Goal: Transaction & Acquisition: Obtain resource

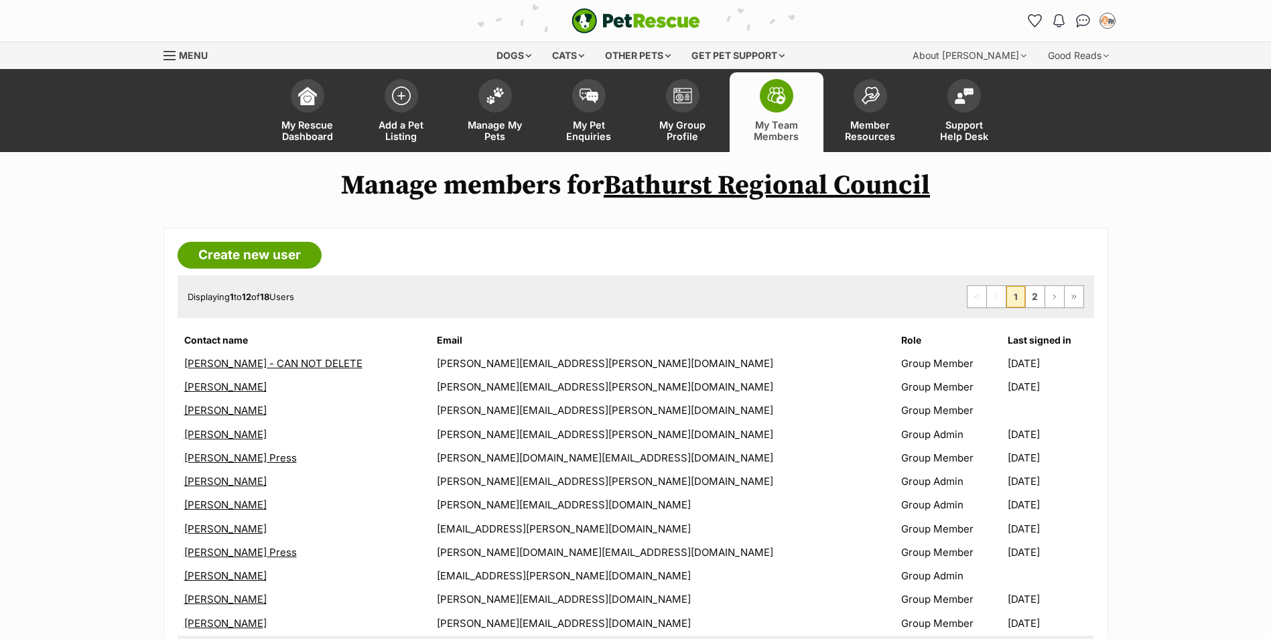
click at [766, 92] on span at bounding box center [776, 95] width 33 height 33
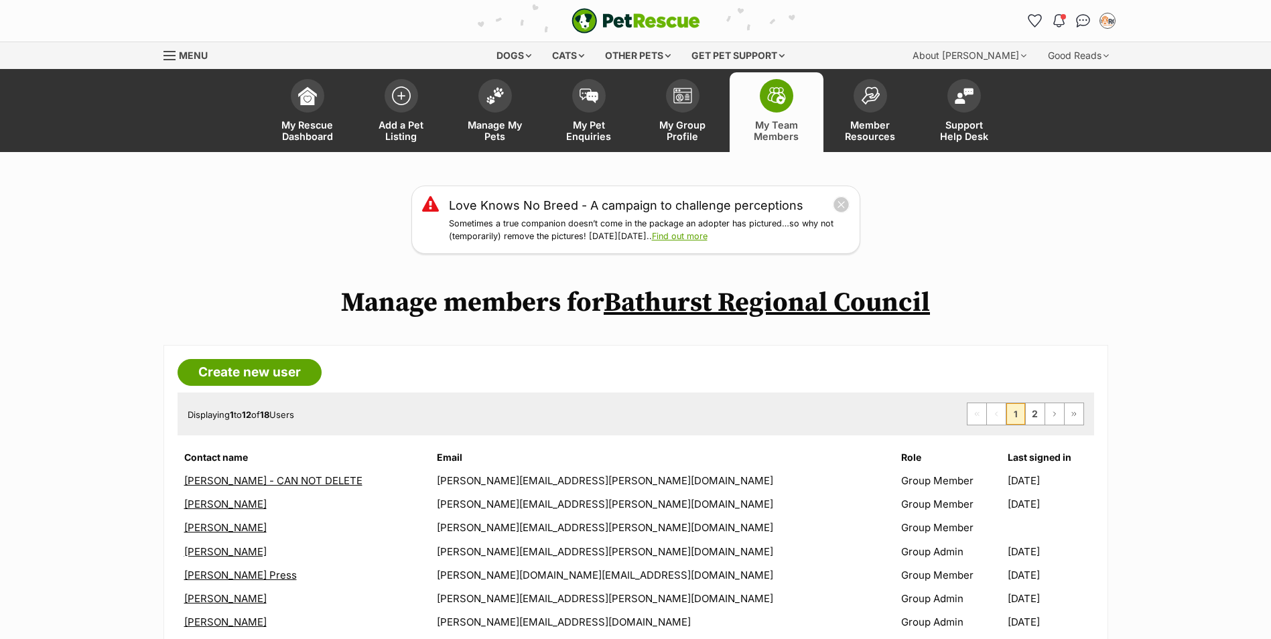
click at [1101, 234] on div "Love Knows No Breed - A campaign to challenge perceptions Sometimes a true comp…" at bounding box center [635, 220] width 1271 height 68
click at [323, 101] on link "My Rescue Dashboard" at bounding box center [308, 112] width 94 height 80
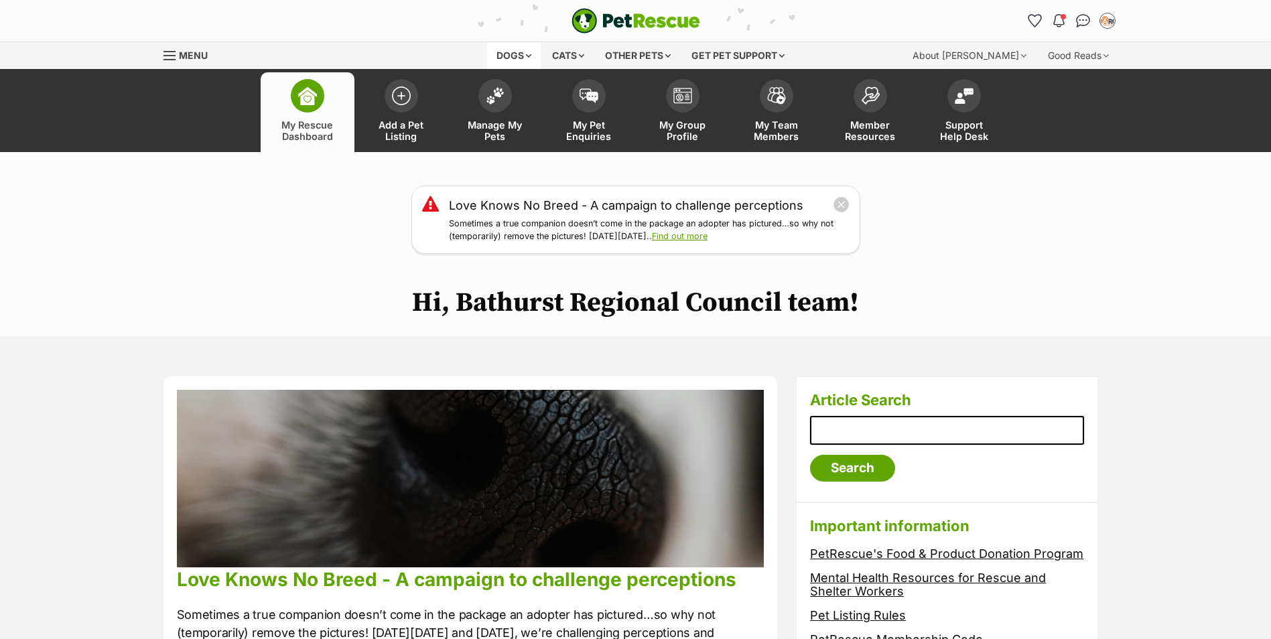
click at [506, 53] on div "Dogs" at bounding box center [514, 55] width 54 height 27
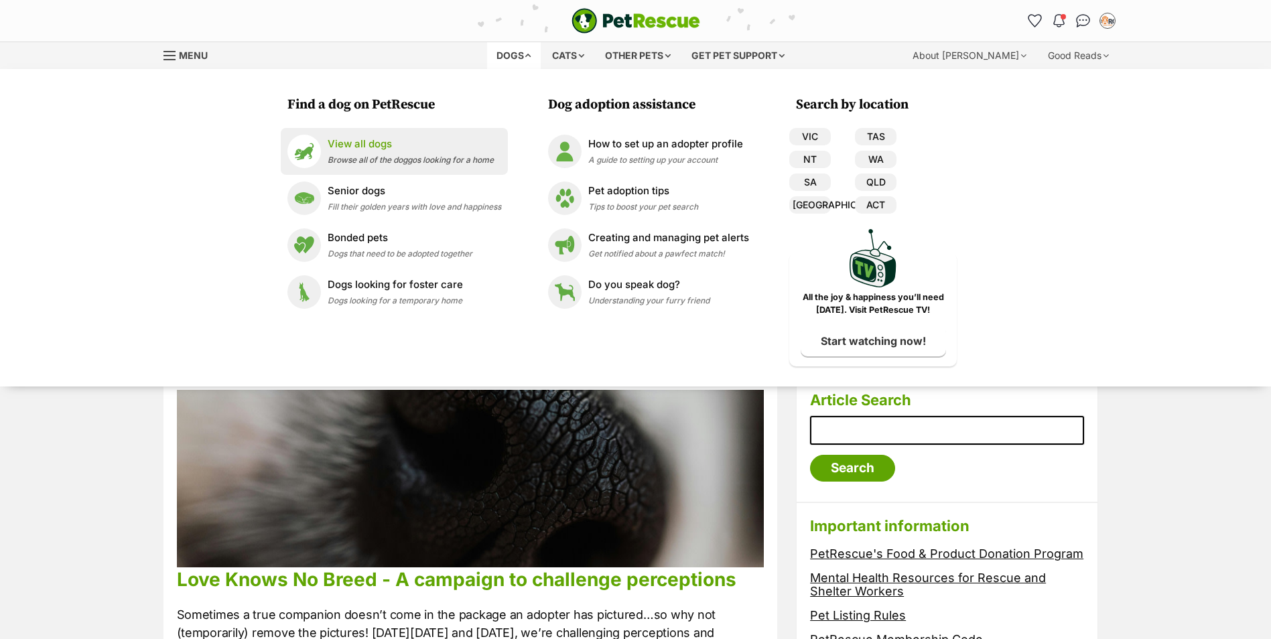
click at [351, 145] on p "View all dogs" at bounding box center [411, 144] width 166 height 15
click at [356, 135] on link "View all dogs Browse all of the doggos looking for a home" at bounding box center [394, 151] width 214 height 33
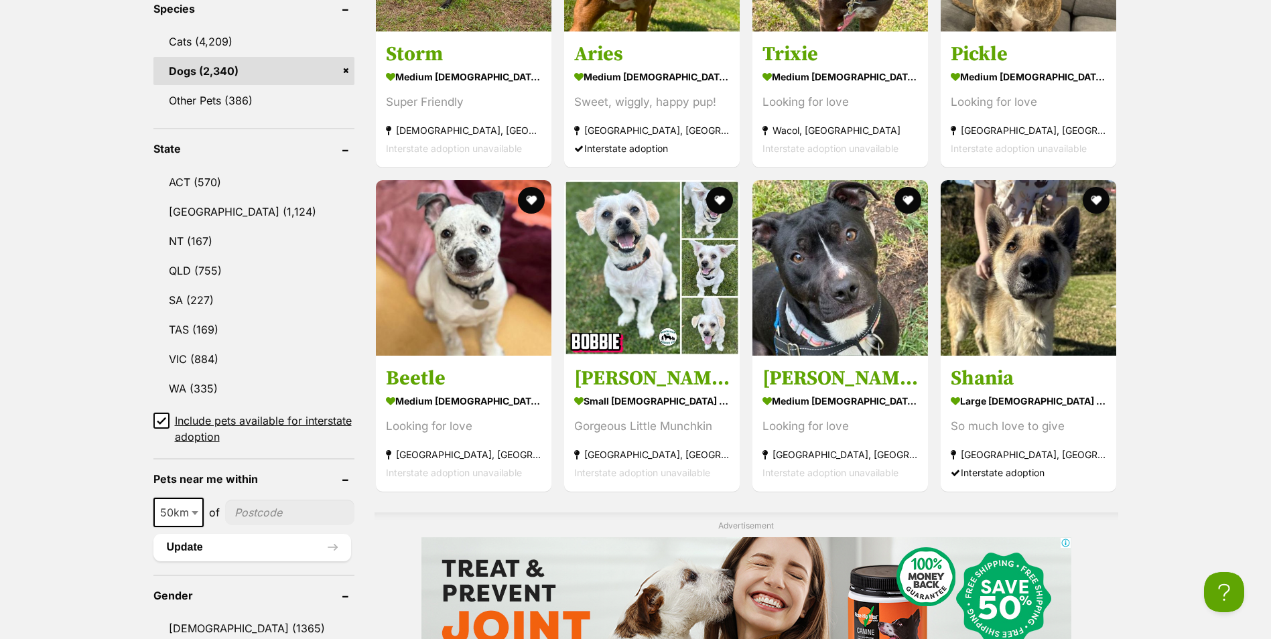
scroll to position [536, 0]
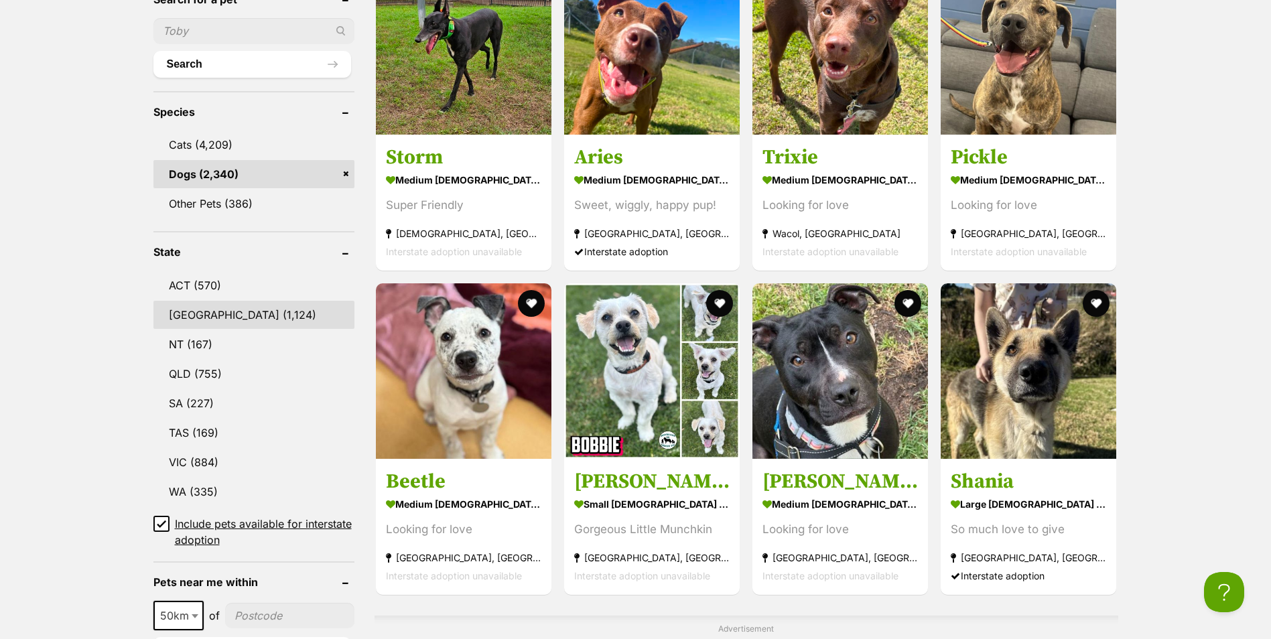
click at [200, 316] on link "NSW (1,124)" at bounding box center [253, 315] width 201 height 28
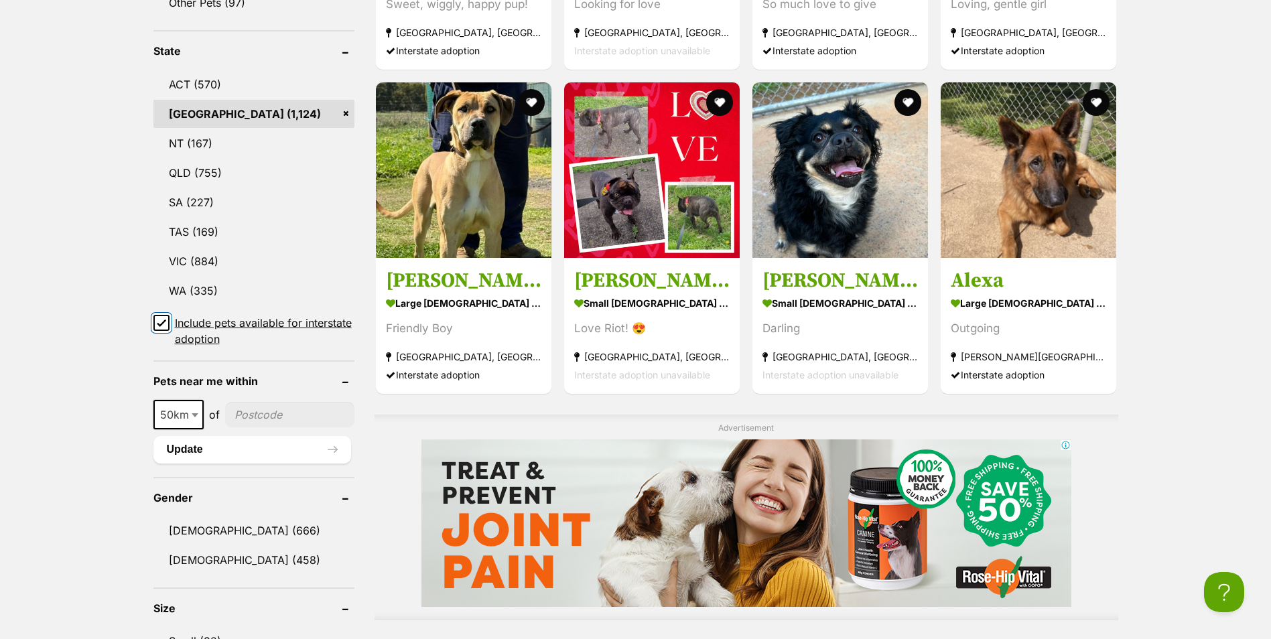
click at [161, 315] on input "Include pets available for interstate adoption" at bounding box center [161, 323] width 16 height 16
click at [159, 318] on icon at bounding box center [161, 322] width 9 height 9
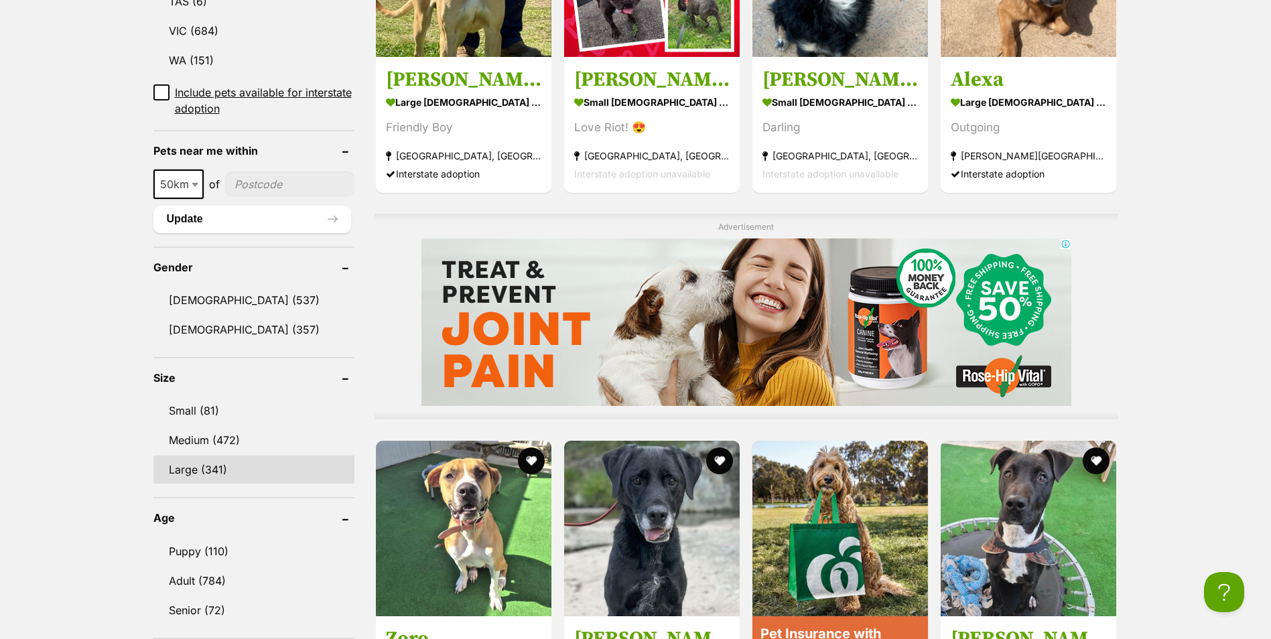
click at [191, 456] on link "Large (341)" at bounding box center [253, 470] width 201 height 28
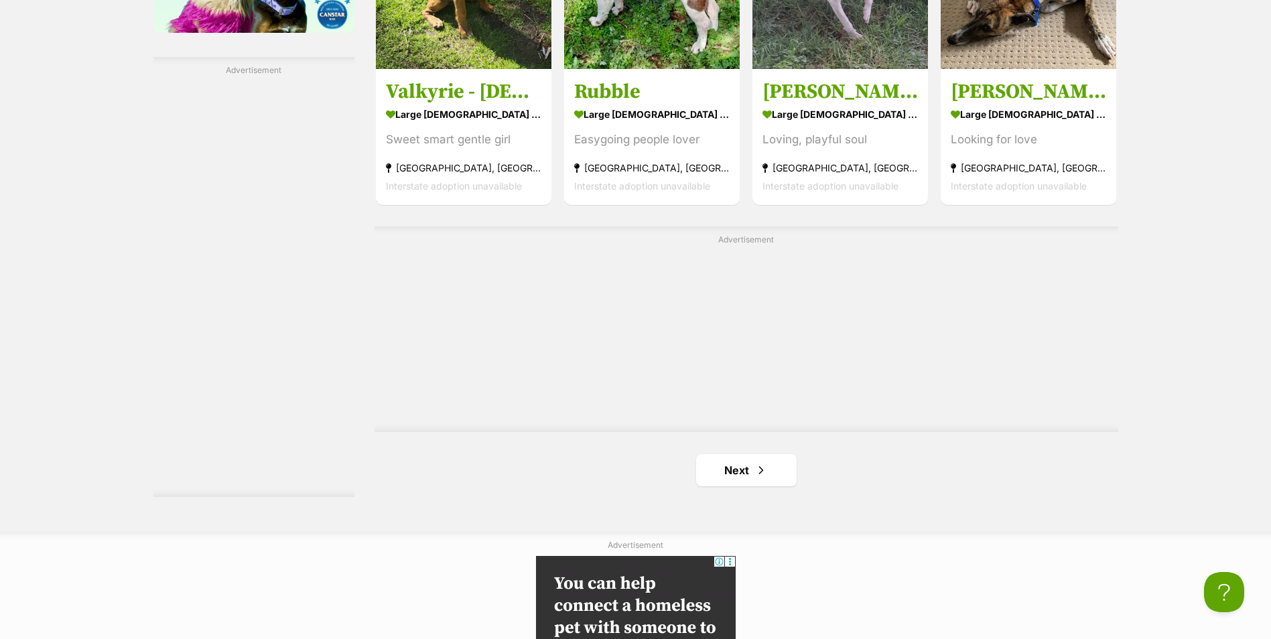
scroll to position [2412, 0]
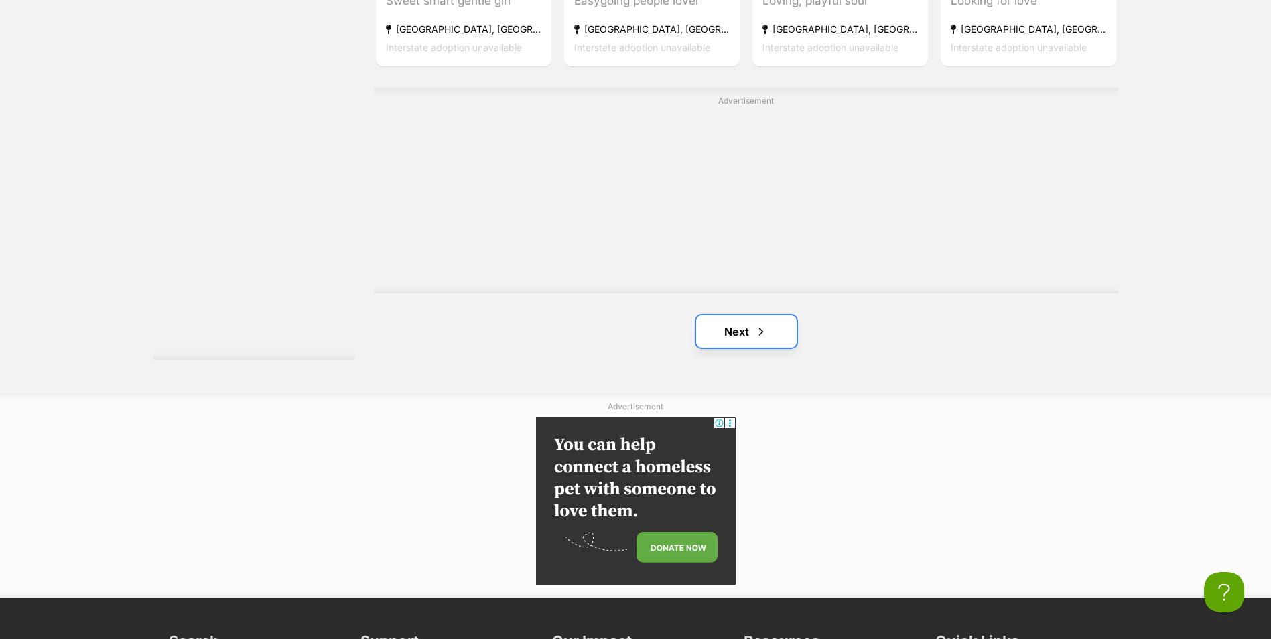
click at [744, 316] on link "Next" at bounding box center [746, 332] width 100 height 32
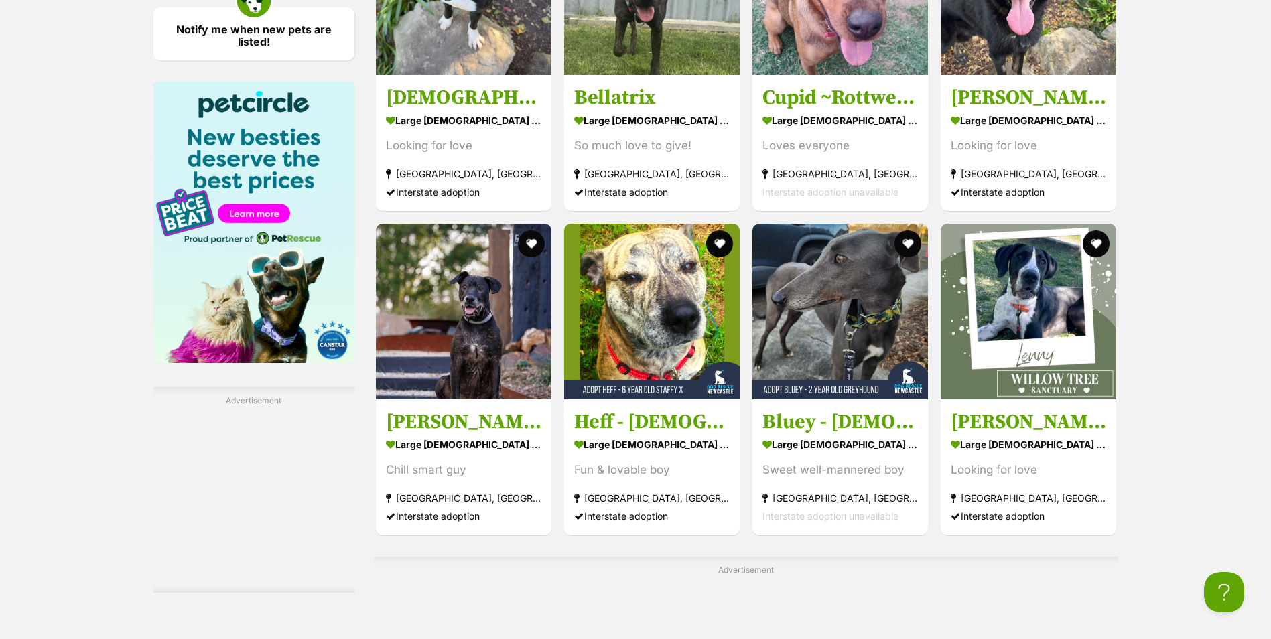
scroll to position [2211, 0]
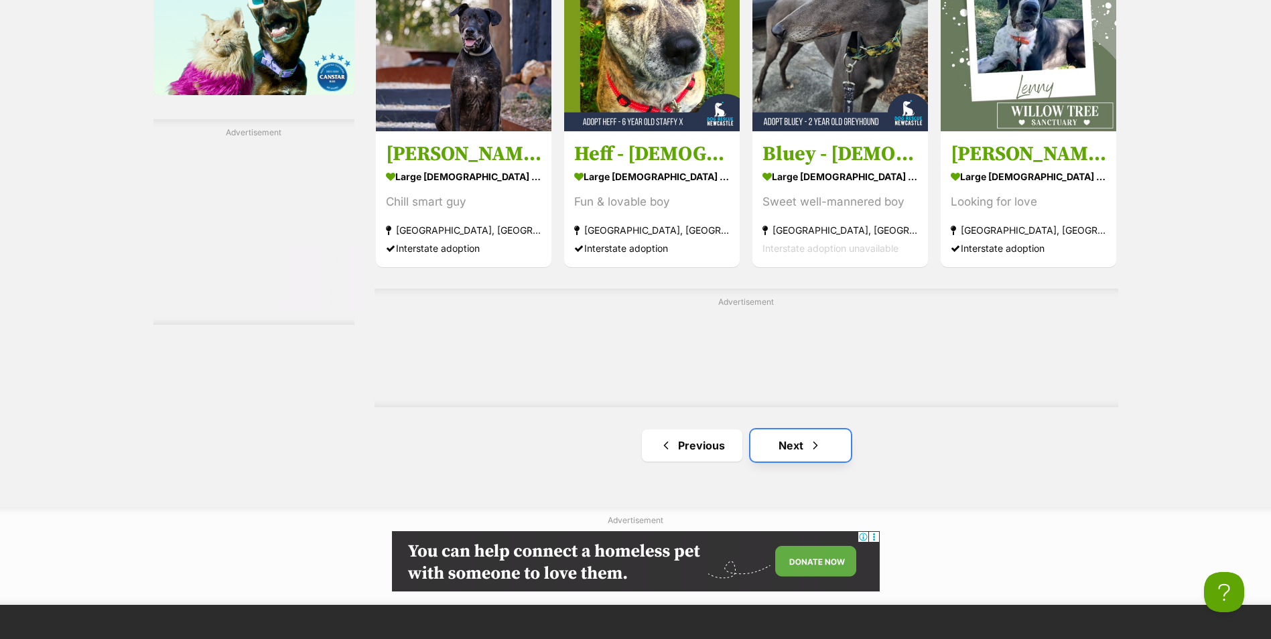
click at [803, 429] on link "Next" at bounding box center [800, 445] width 100 height 32
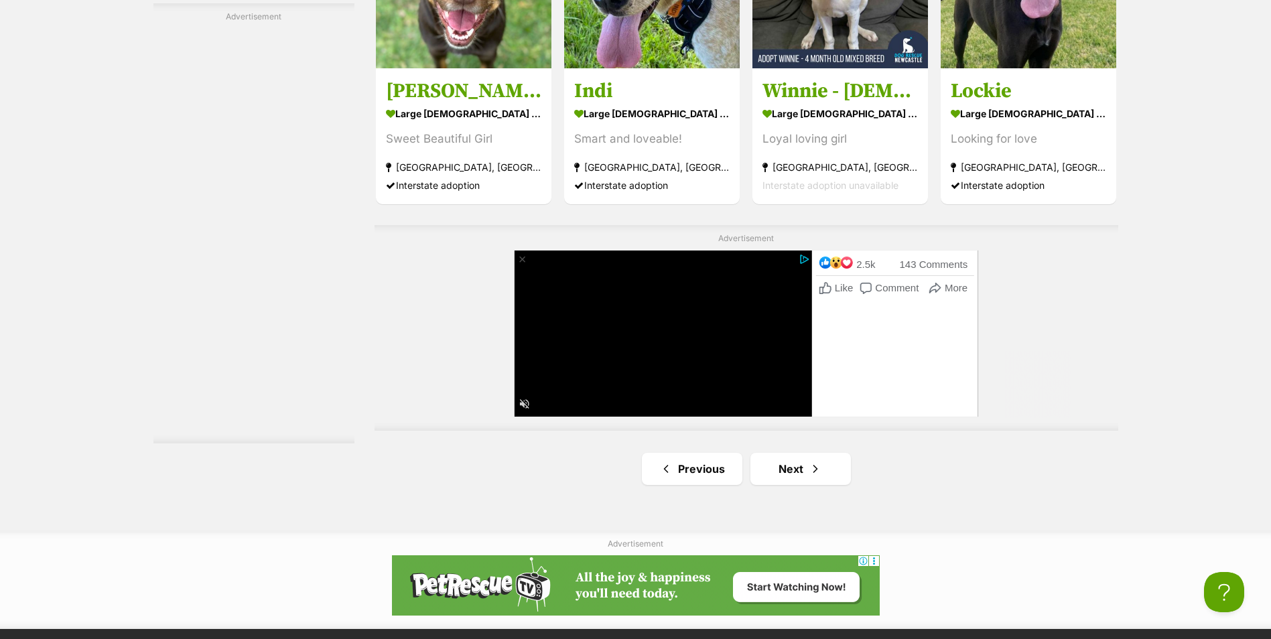
scroll to position [2479, 0]
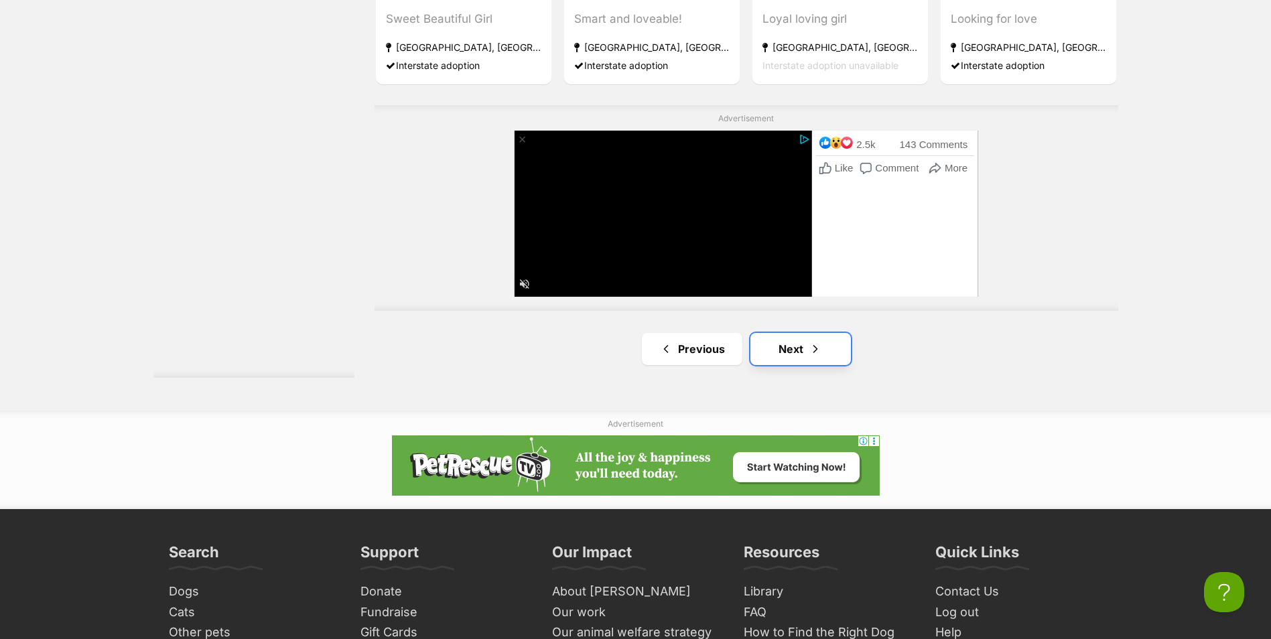
click at [795, 333] on link "Next" at bounding box center [800, 349] width 100 height 32
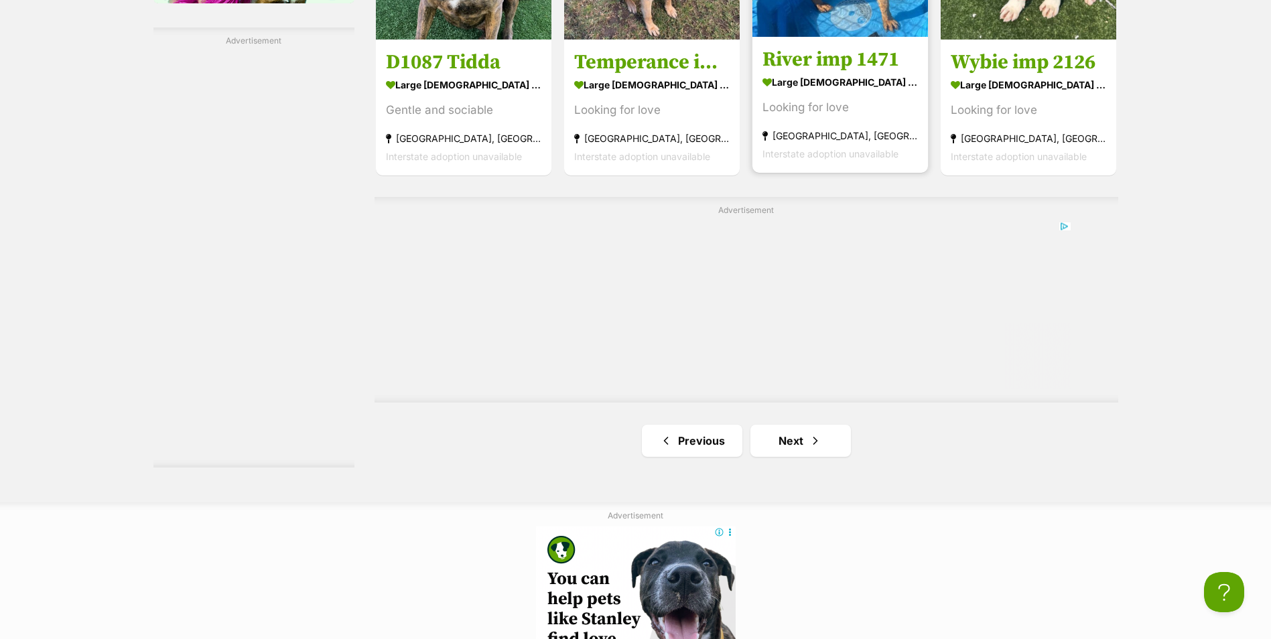
scroll to position [2412, 0]
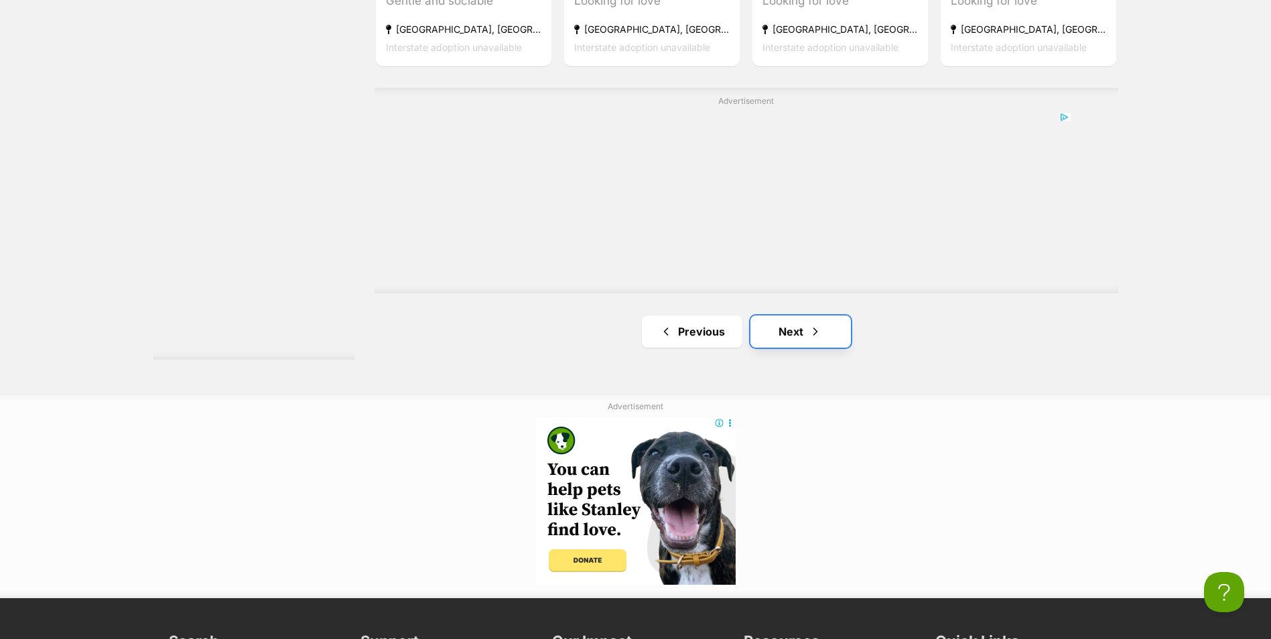
click at [812, 324] on span "Next page" at bounding box center [815, 332] width 13 height 16
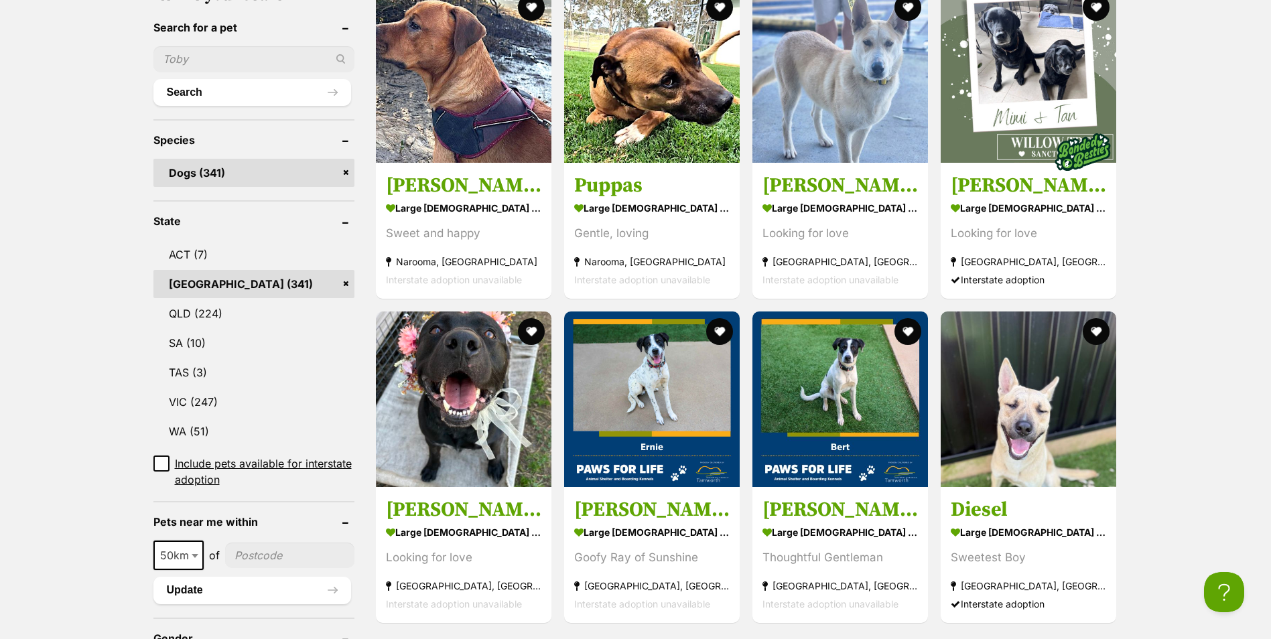
scroll to position [670, 0]
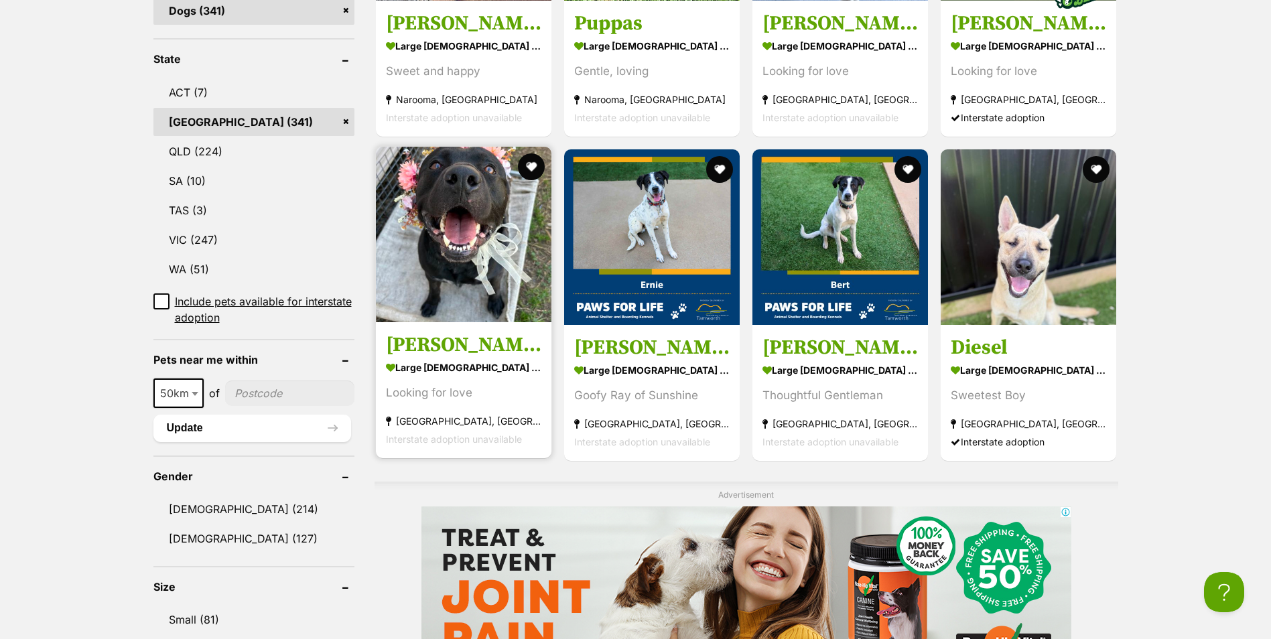
click at [476, 230] on img at bounding box center [464, 235] width 176 height 176
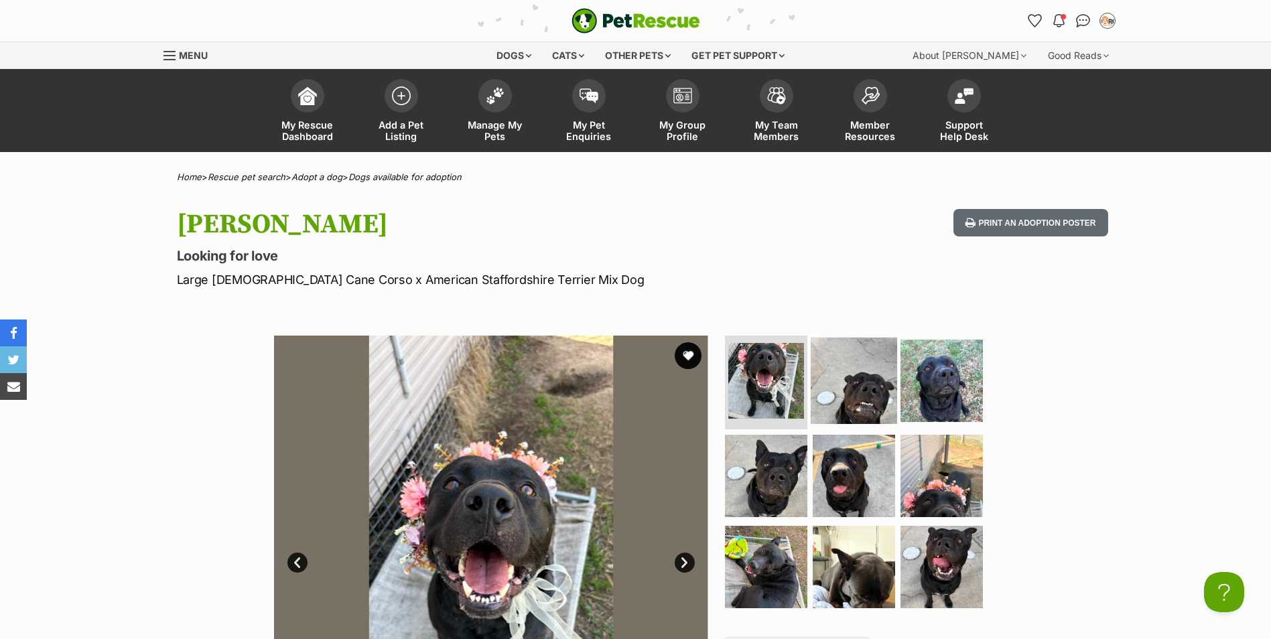
click at [879, 377] on img at bounding box center [854, 381] width 86 height 86
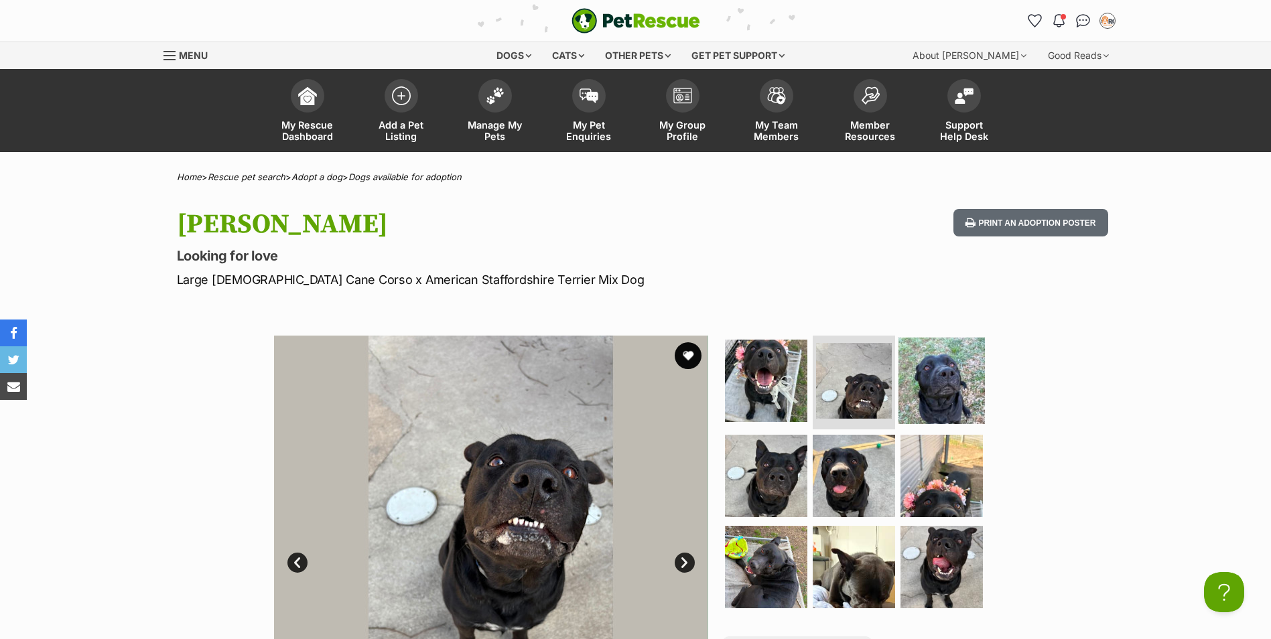
click at [929, 379] on img at bounding box center [941, 381] width 86 height 86
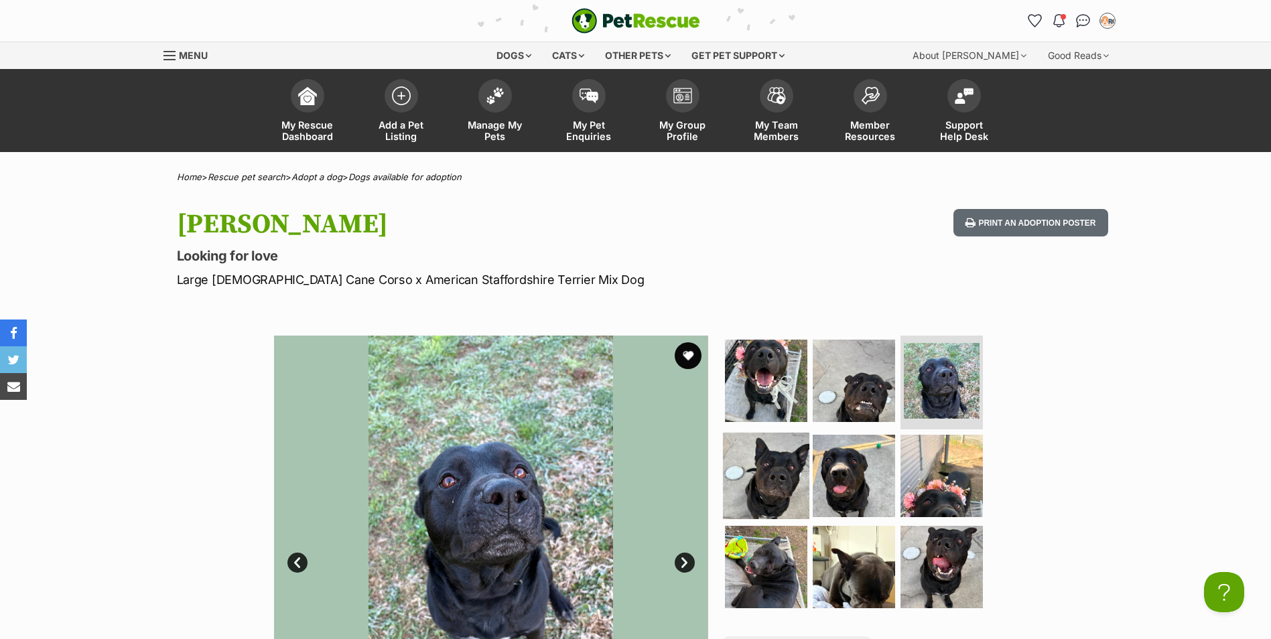
click at [767, 472] on img at bounding box center [766, 476] width 86 height 86
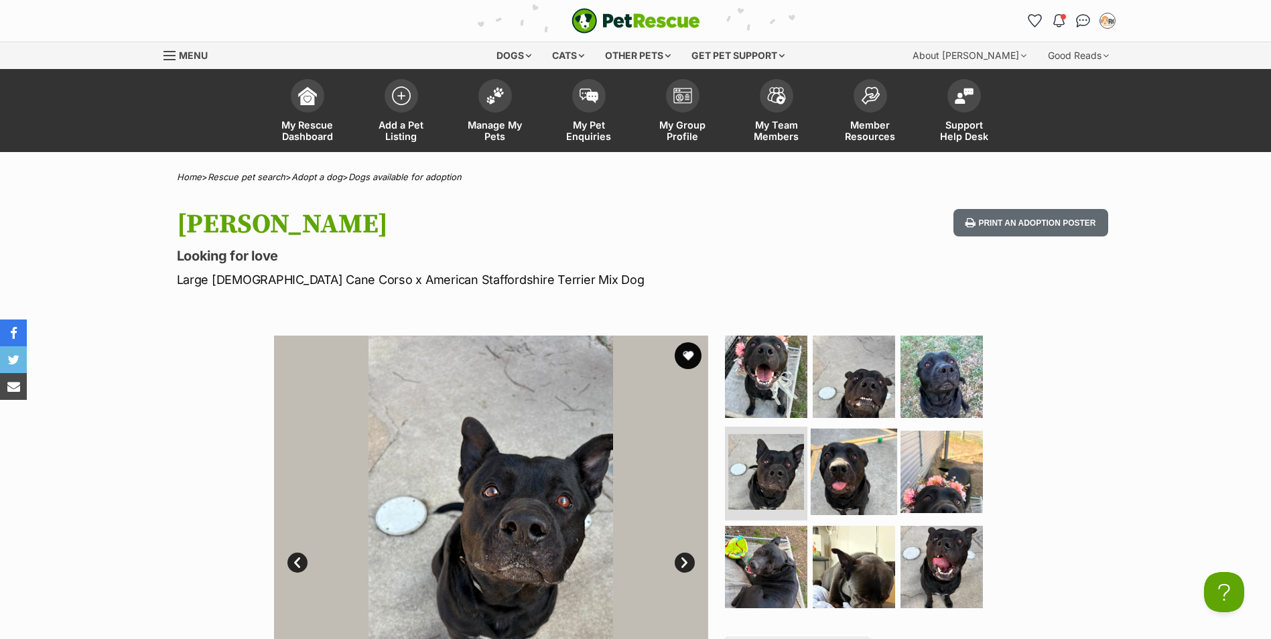
click at [850, 469] on img at bounding box center [854, 472] width 86 height 86
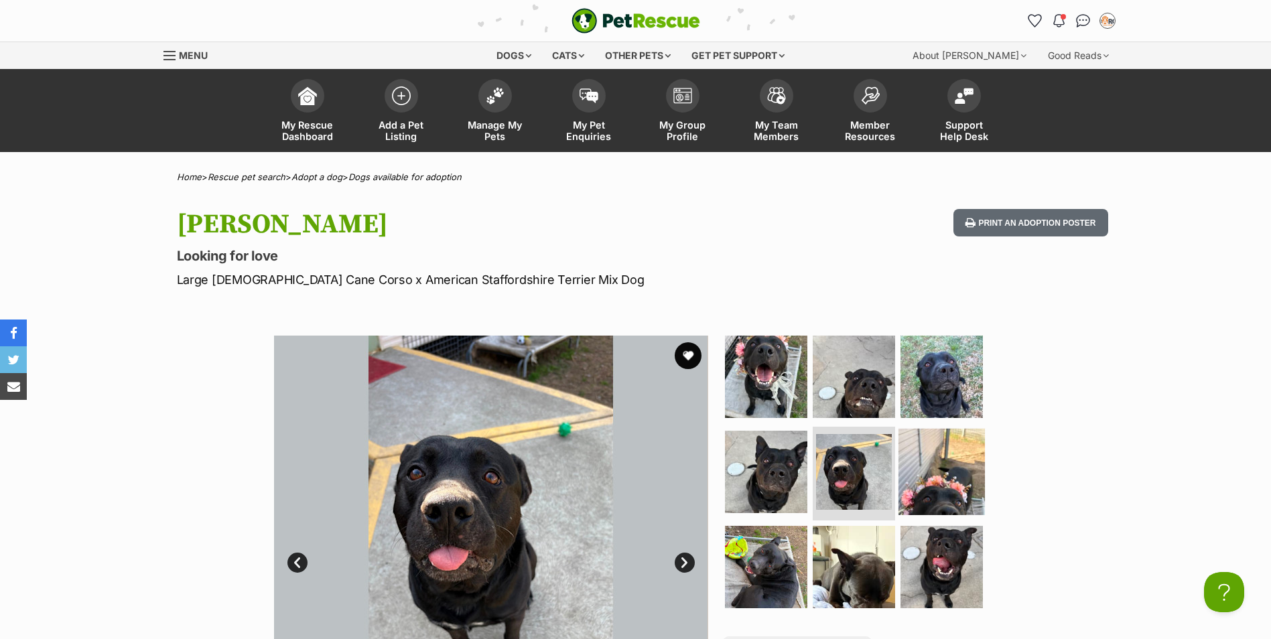
click at [927, 468] on img at bounding box center [941, 472] width 86 height 86
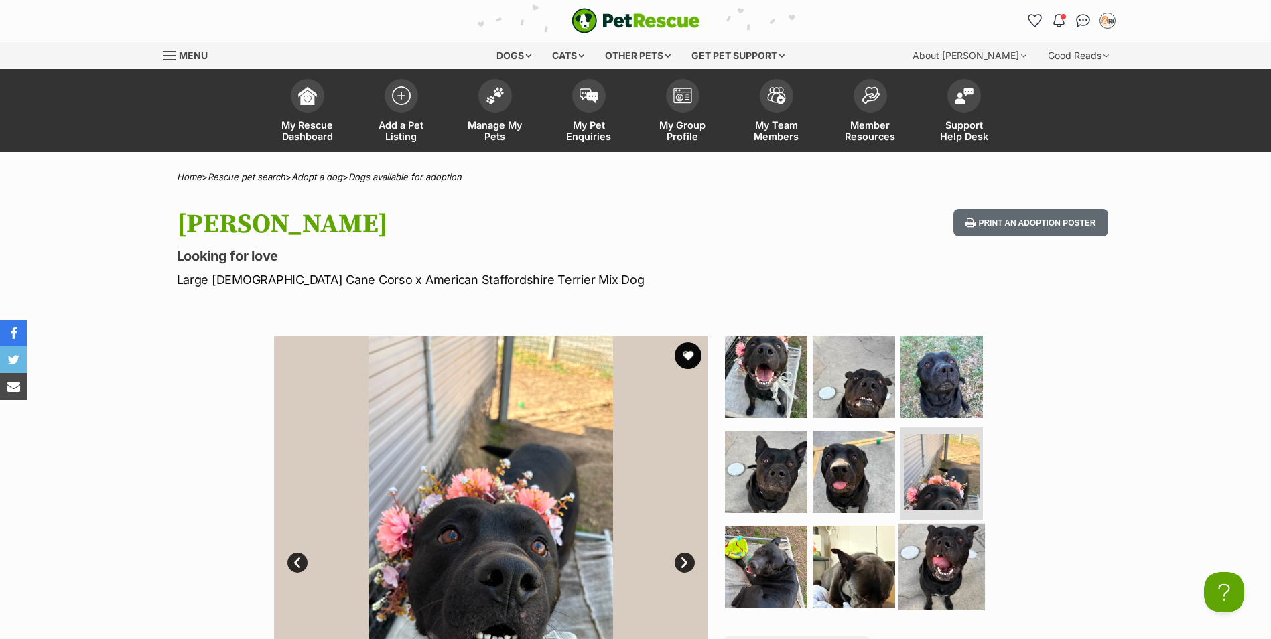
click at [925, 559] on img at bounding box center [941, 566] width 86 height 86
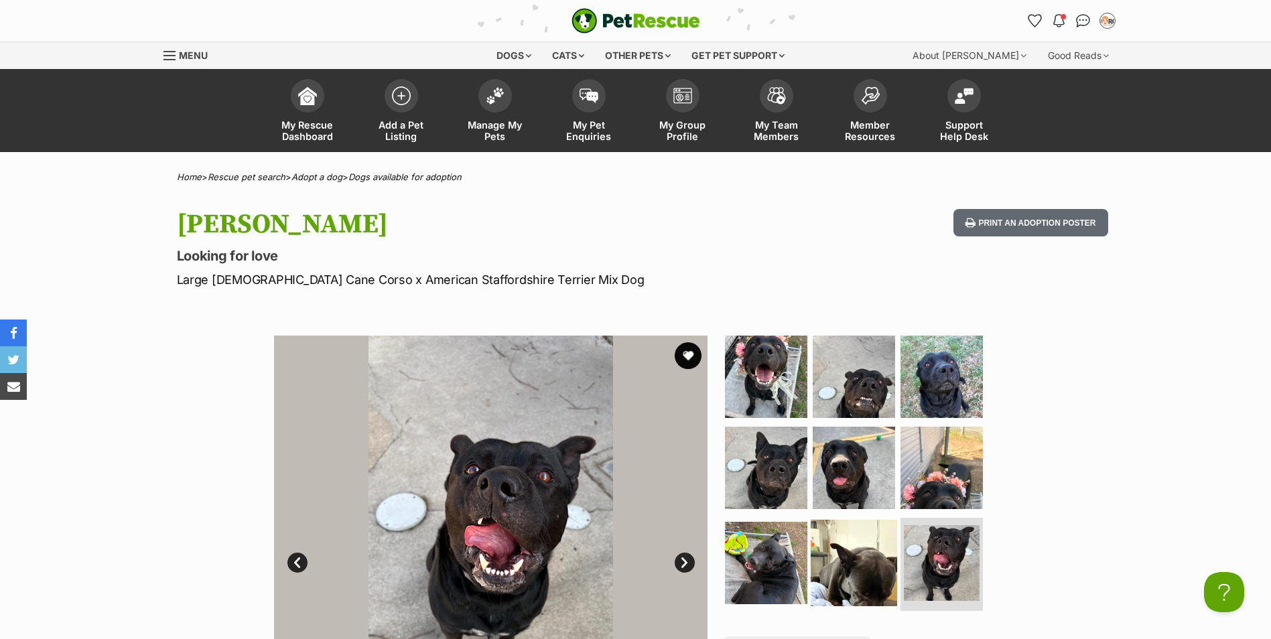
click at [860, 551] on img at bounding box center [854, 562] width 86 height 86
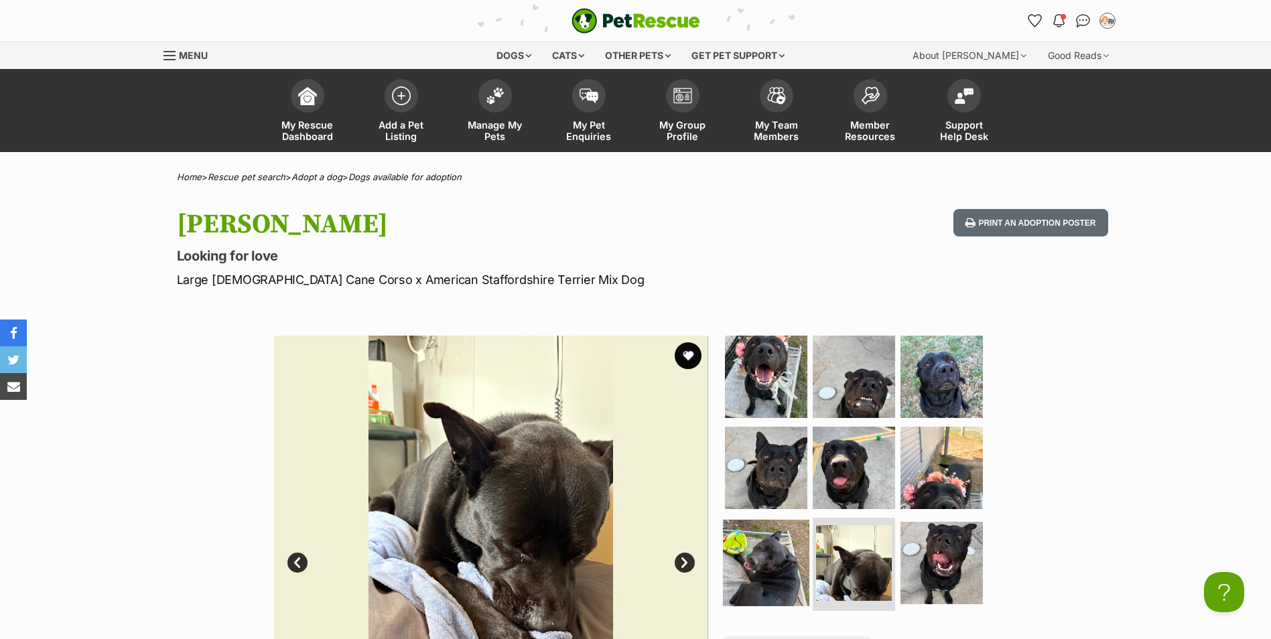
click at [763, 557] on img at bounding box center [766, 562] width 86 height 86
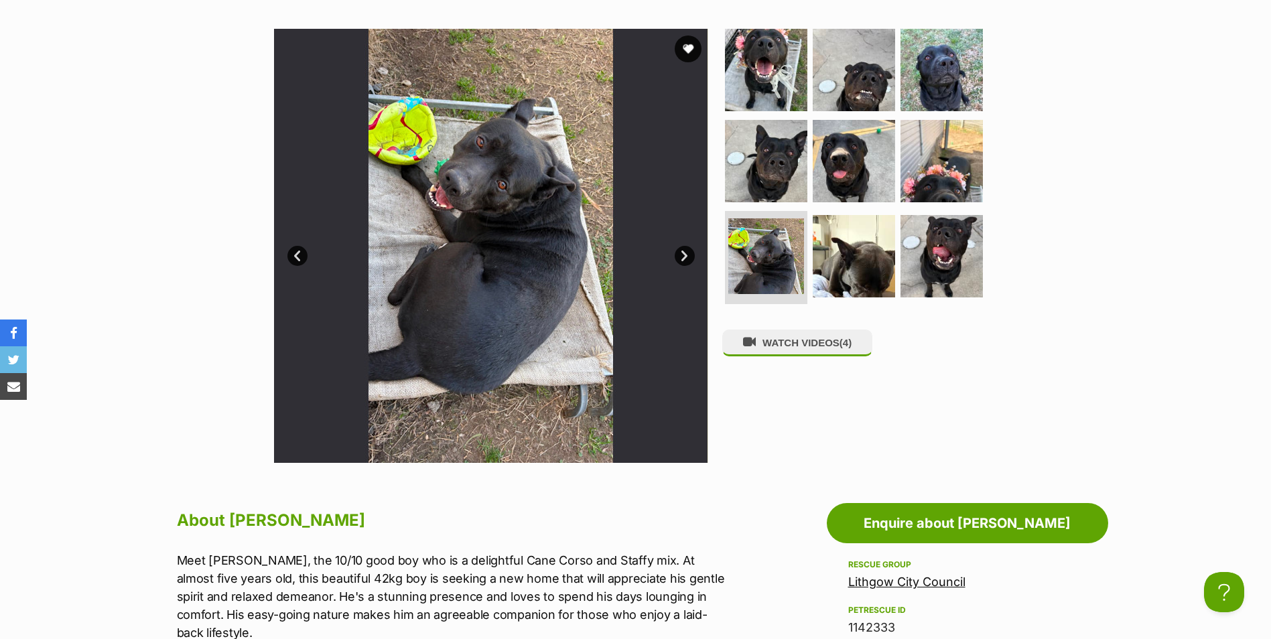
scroll to position [134, 0]
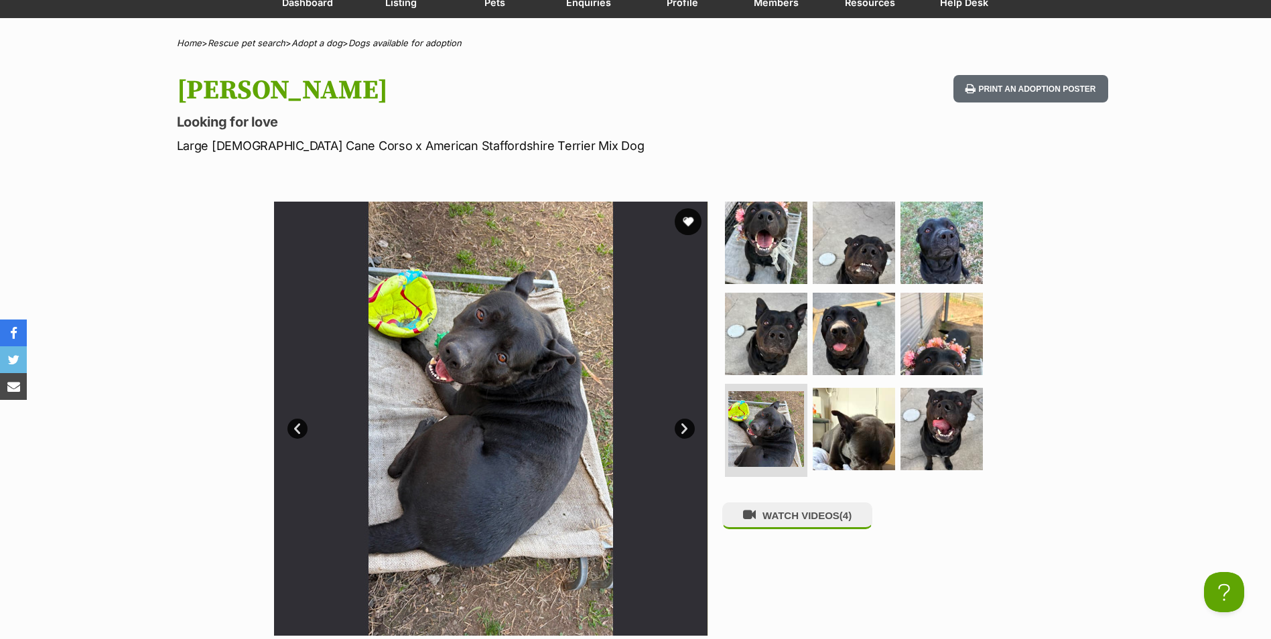
click at [686, 428] on link "Next" at bounding box center [685, 429] width 20 height 20
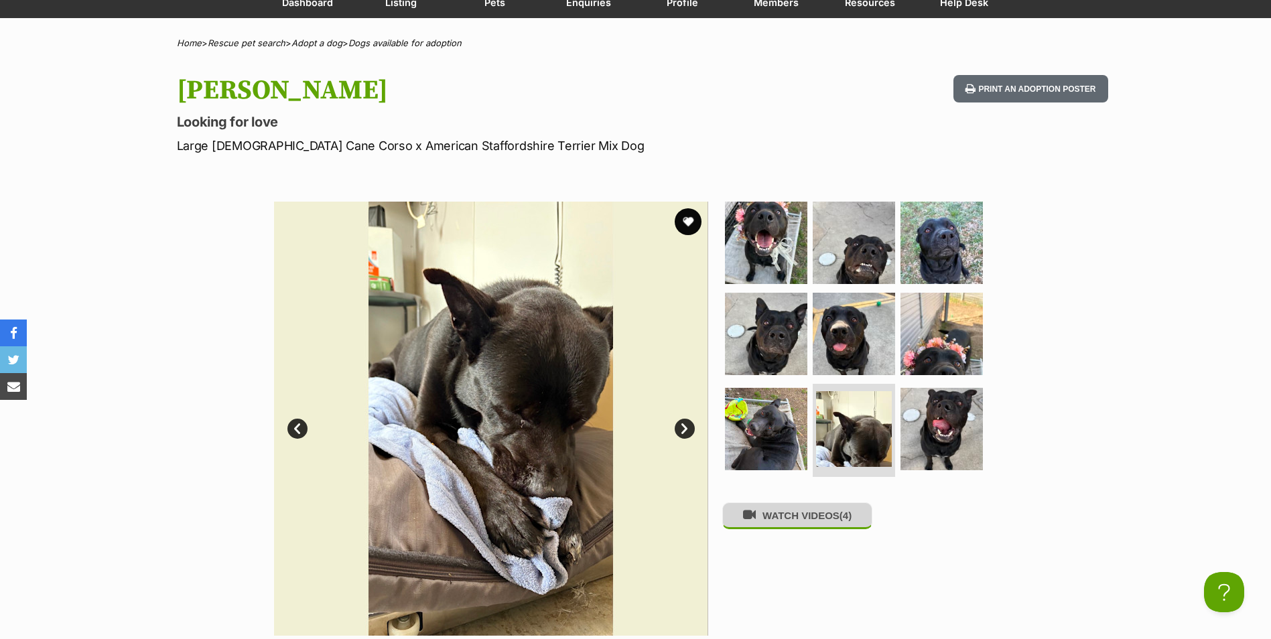
click at [801, 518] on button "WATCH VIDEOS (4)" at bounding box center [797, 515] width 150 height 26
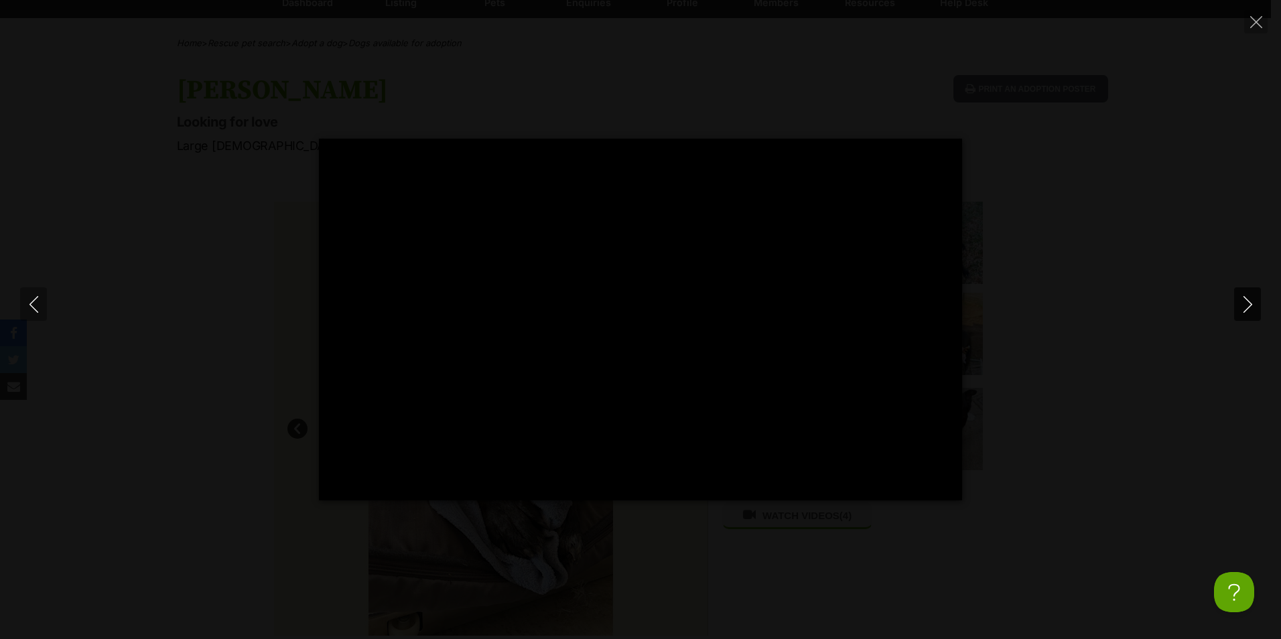
type input "100"
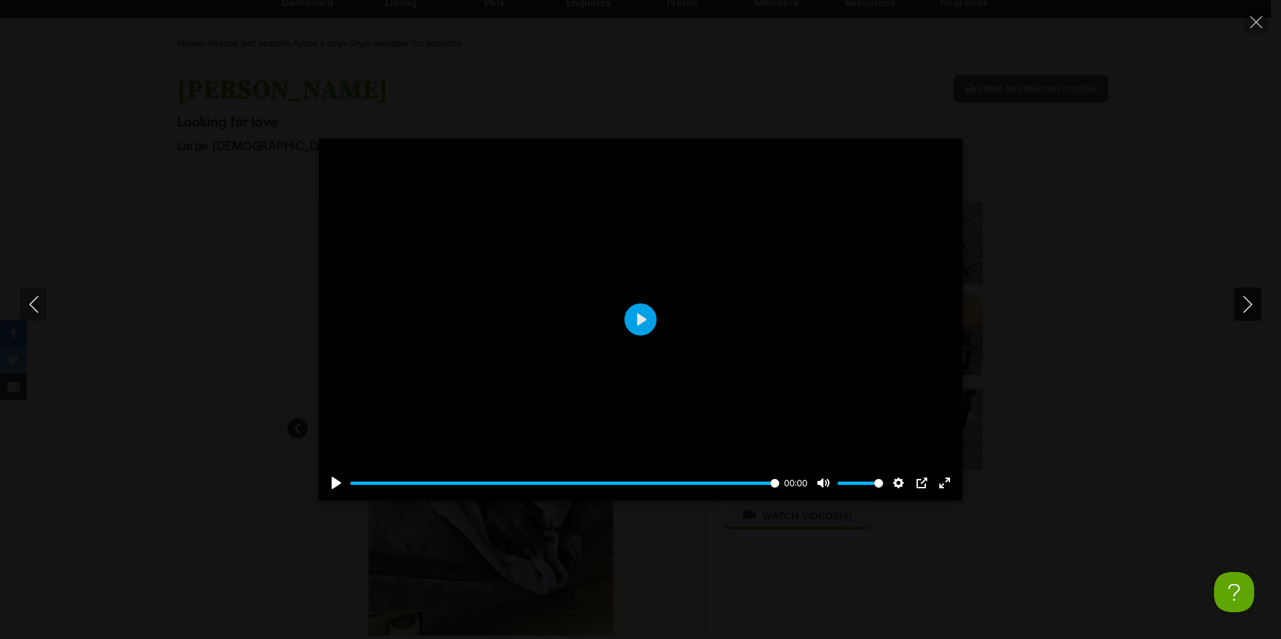
click at [1254, 308] on icon "Next" at bounding box center [1247, 304] width 17 height 17
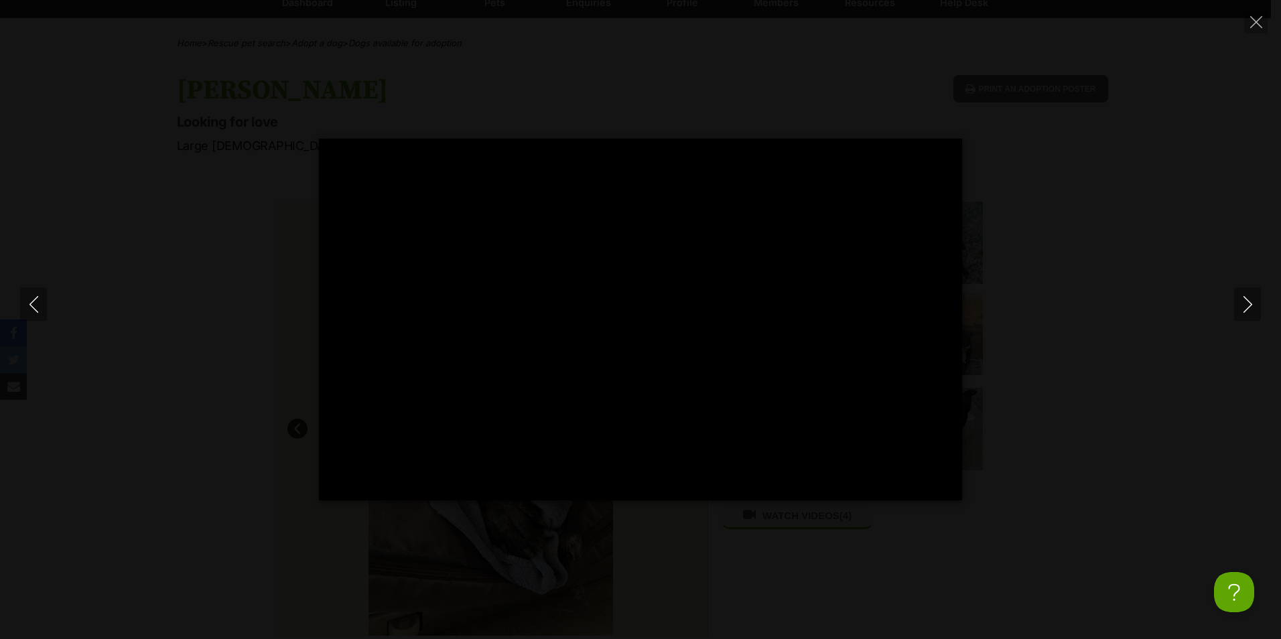
type input "100"
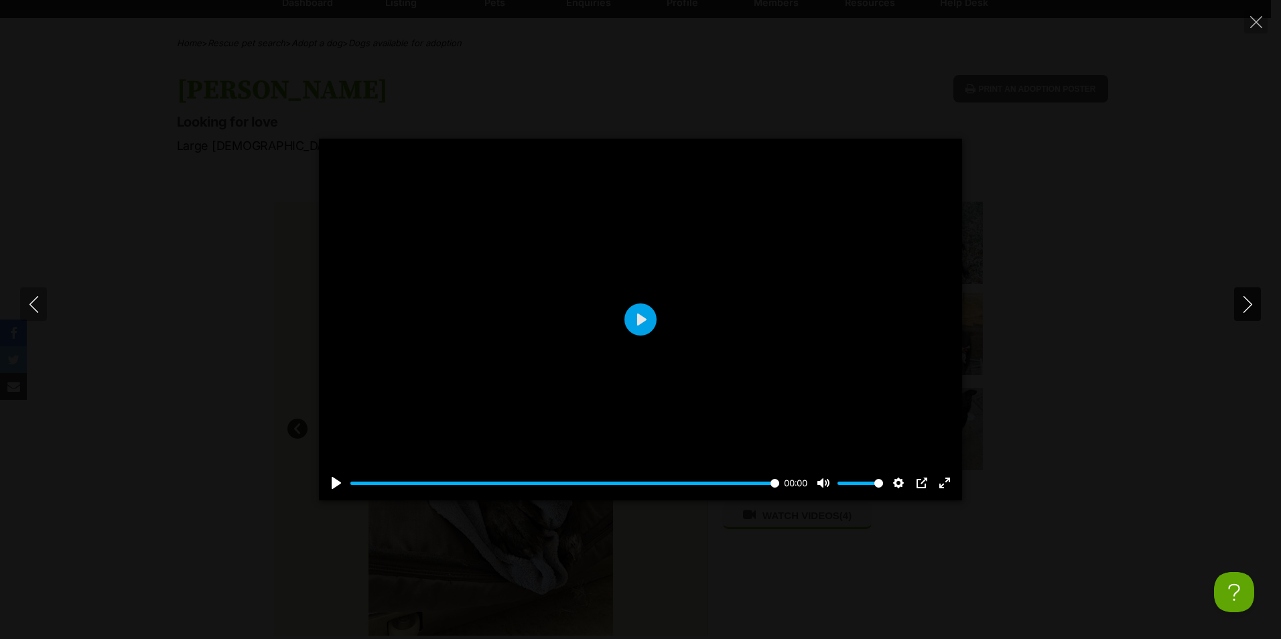
click at [1247, 316] on button "Next" at bounding box center [1247, 303] width 27 height 33
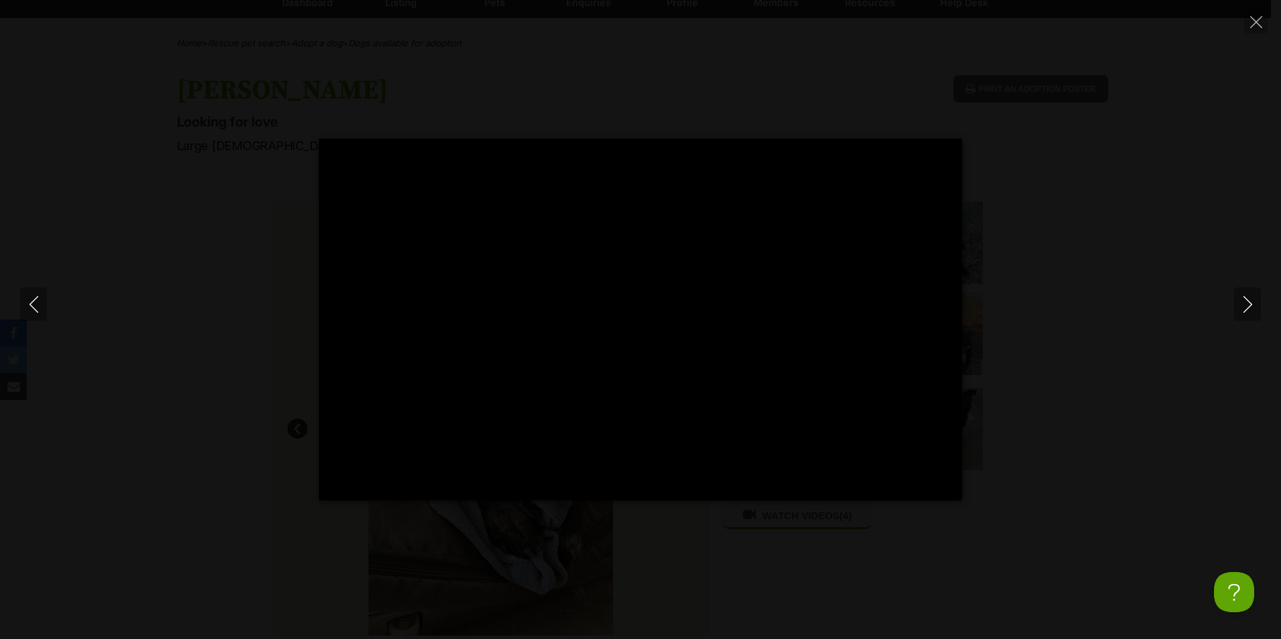
type input "100"
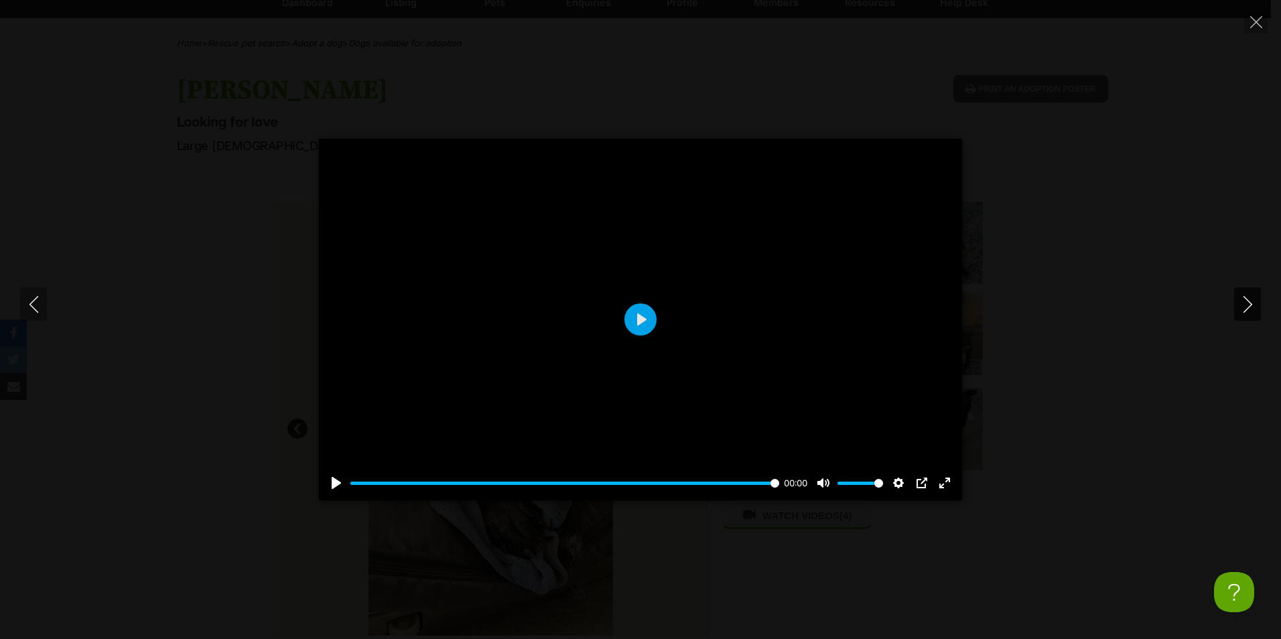
click at [1243, 297] on icon "Next" at bounding box center [1247, 304] width 17 height 17
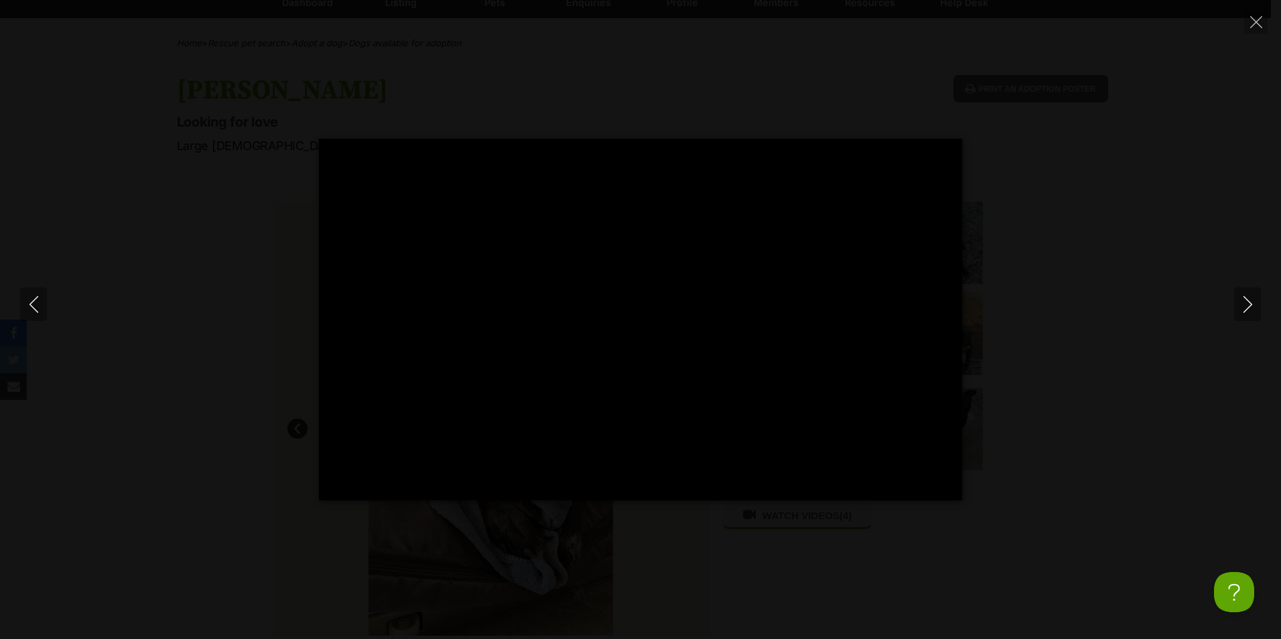
type input "100"
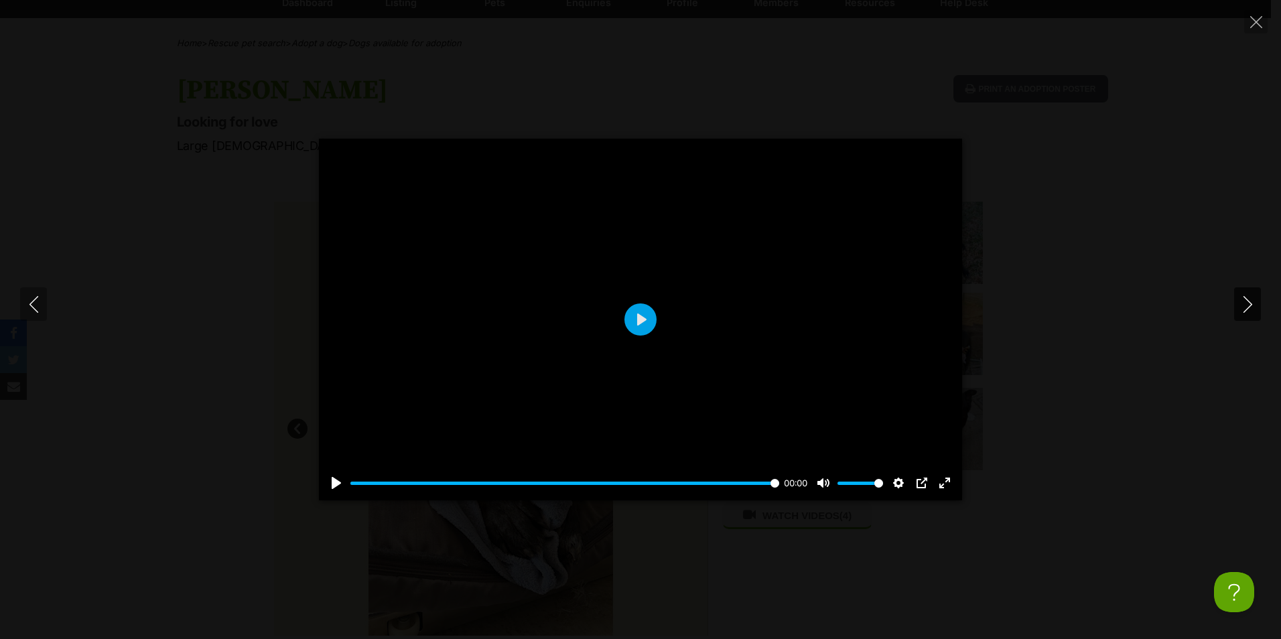
click at [1245, 299] on icon "Next" at bounding box center [1247, 304] width 17 height 17
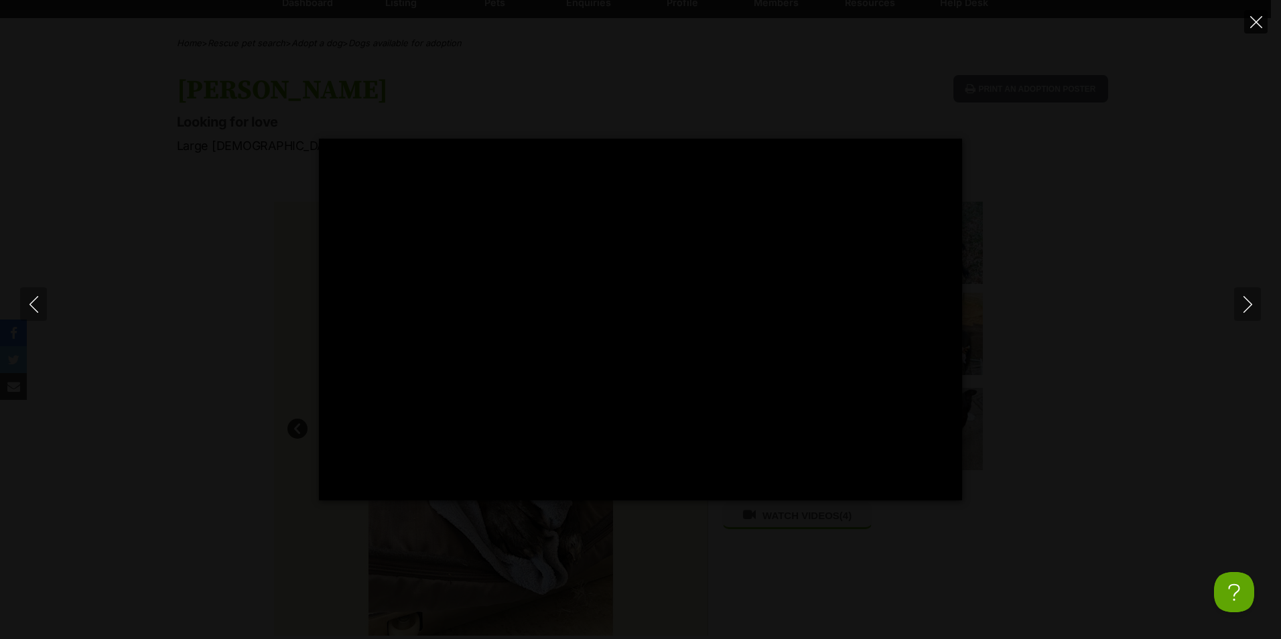
click at [1255, 21] on icon "Close" at bounding box center [1256, 22] width 12 height 12
type input "14.01"
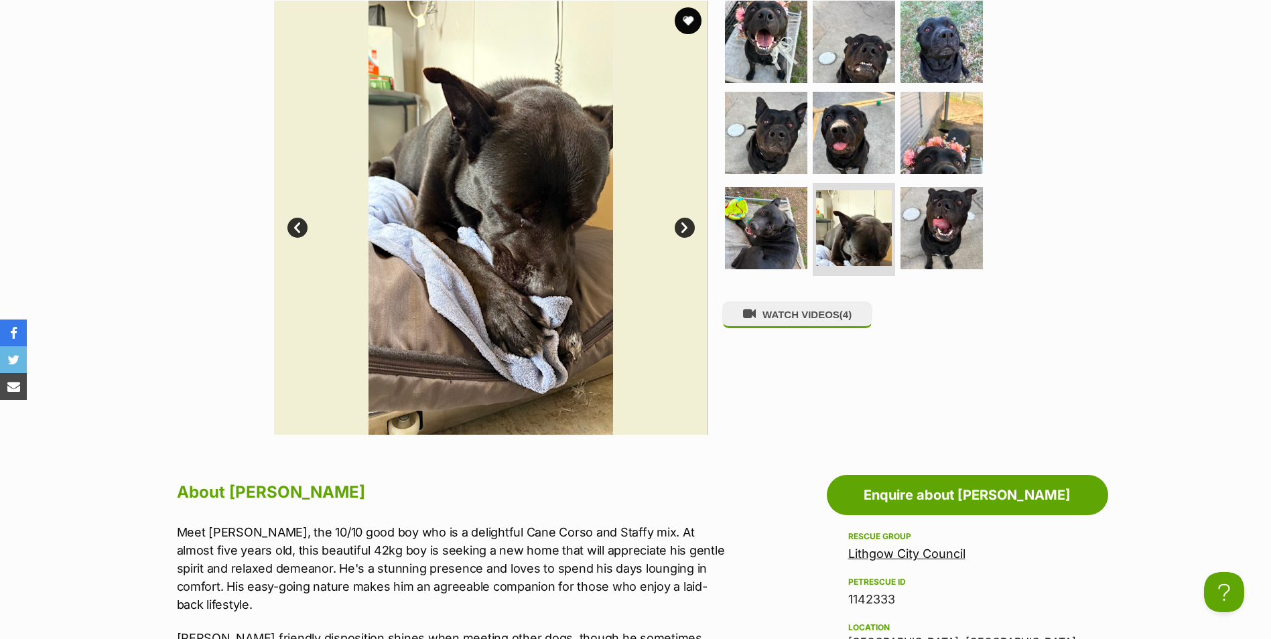
scroll to position [0, 0]
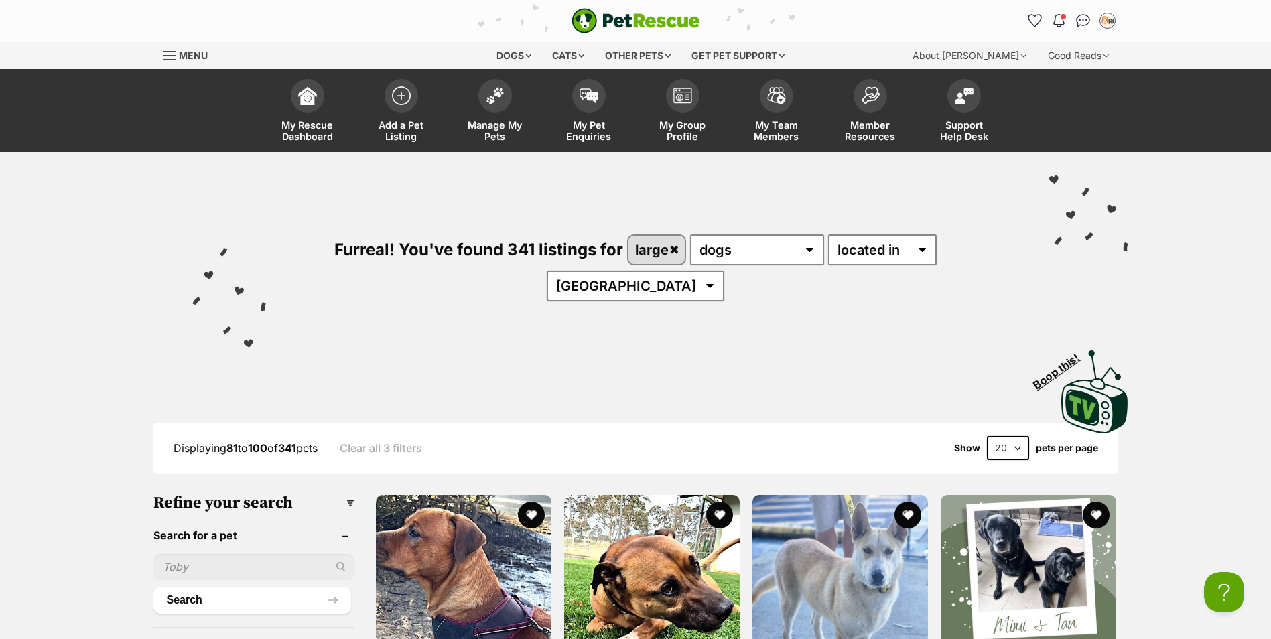
click at [210, 554] on input "text" at bounding box center [253, 566] width 201 height 25
type input "basil"
click at [153, 587] on button "Search" at bounding box center [252, 600] width 198 height 27
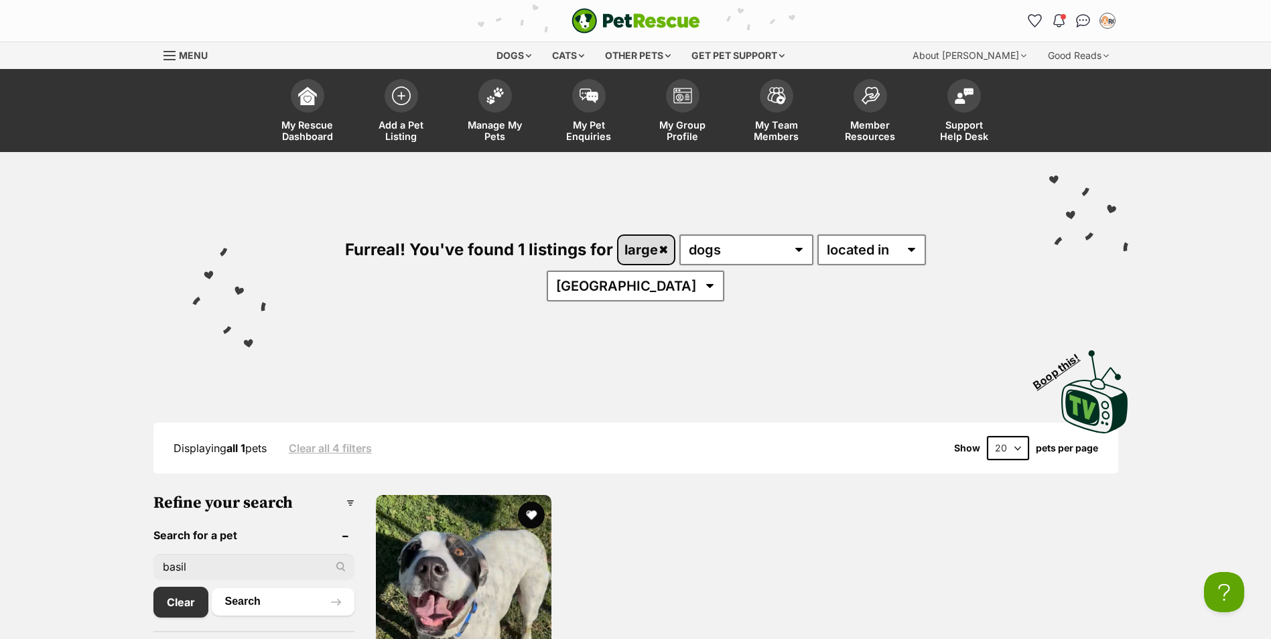
click at [618, 245] on link "large" at bounding box center [646, 249] width 56 height 27
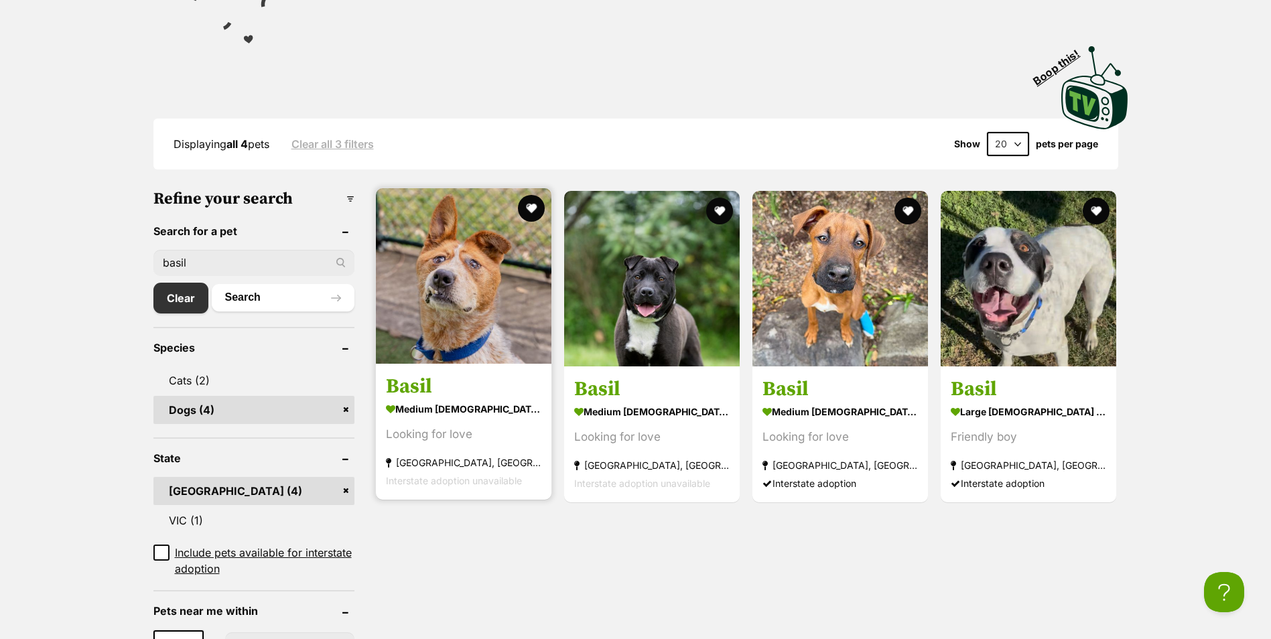
click at [445, 289] on img at bounding box center [464, 276] width 176 height 176
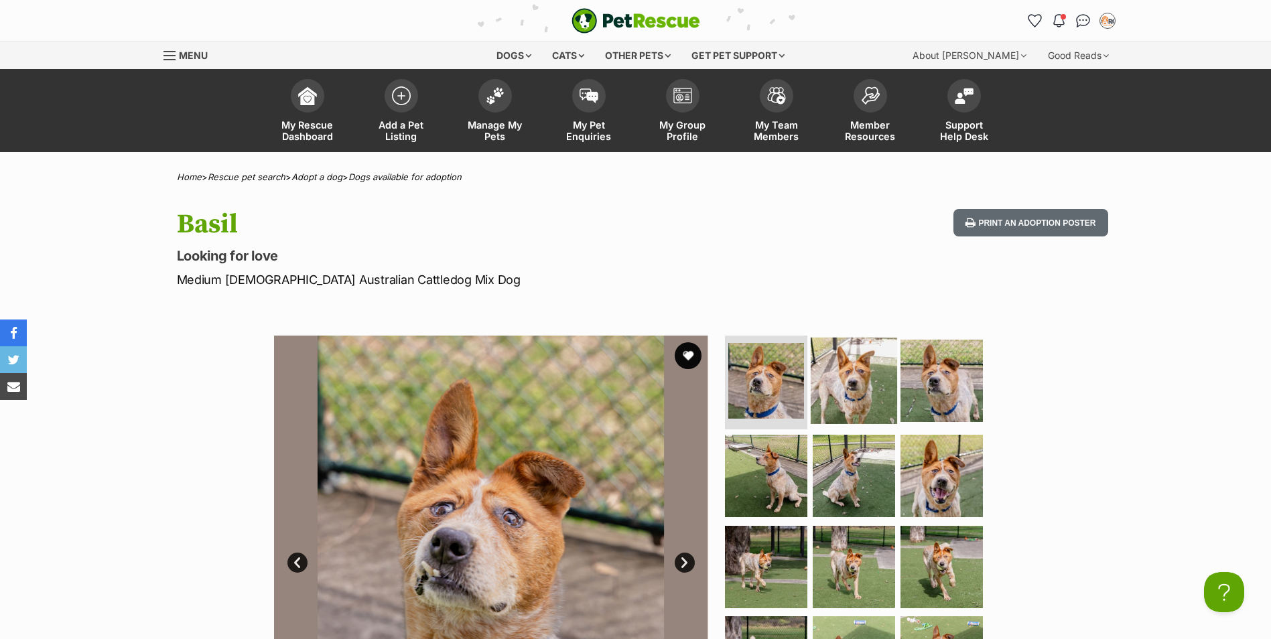
click at [878, 375] on img at bounding box center [854, 381] width 86 height 86
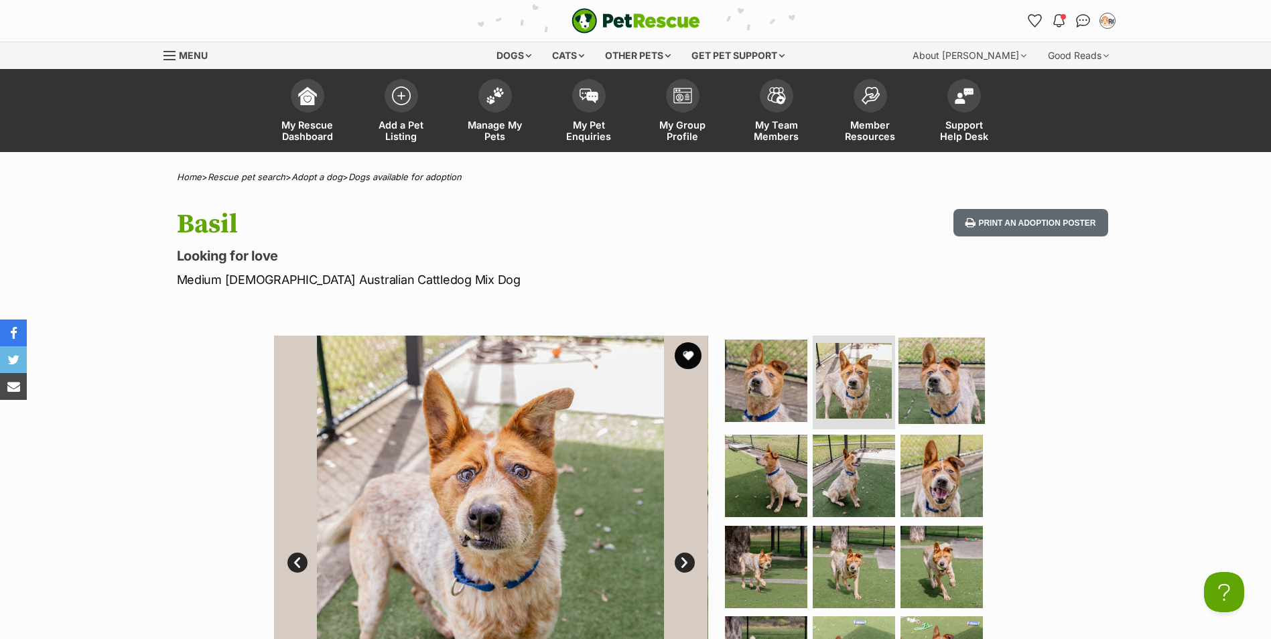
click at [936, 379] on img at bounding box center [941, 381] width 86 height 86
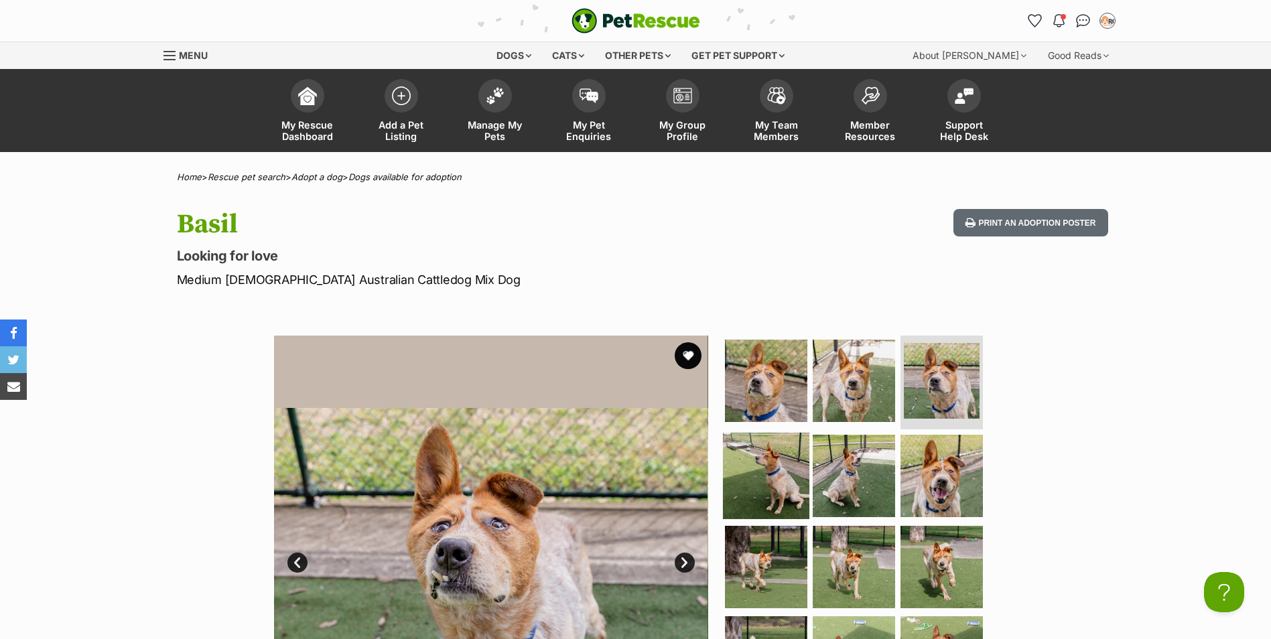
click at [768, 469] on img at bounding box center [766, 476] width 86 height 86
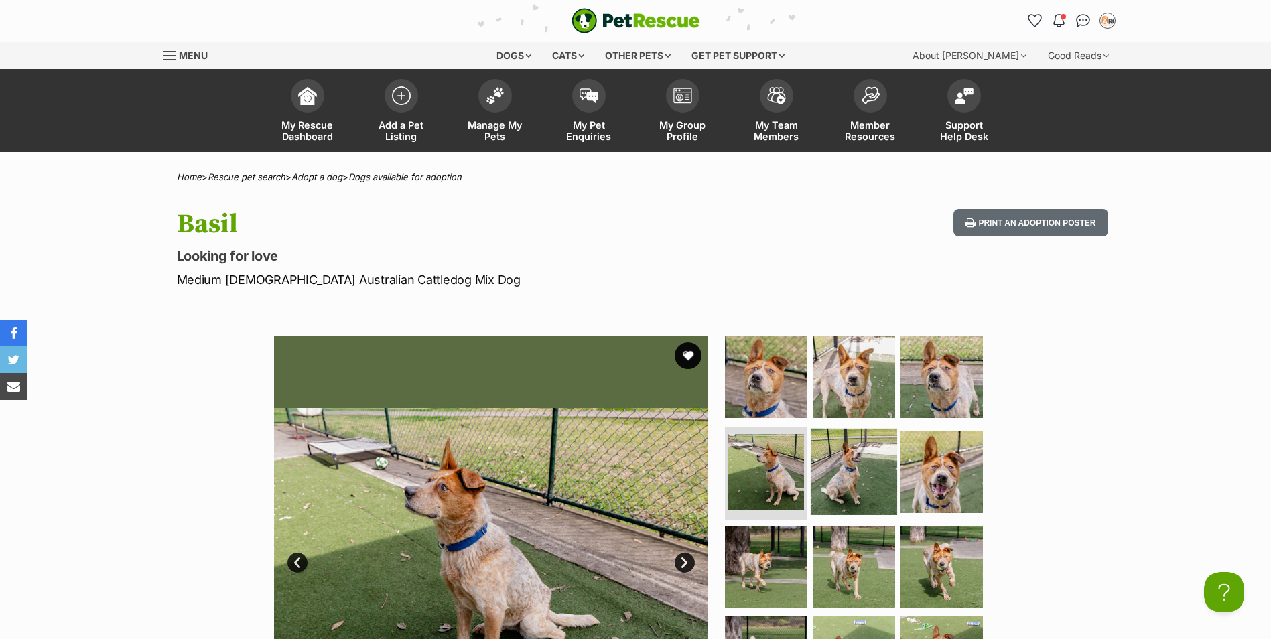
click at [874, 475] on img at bounding box center [854, 472] width 86 height 86
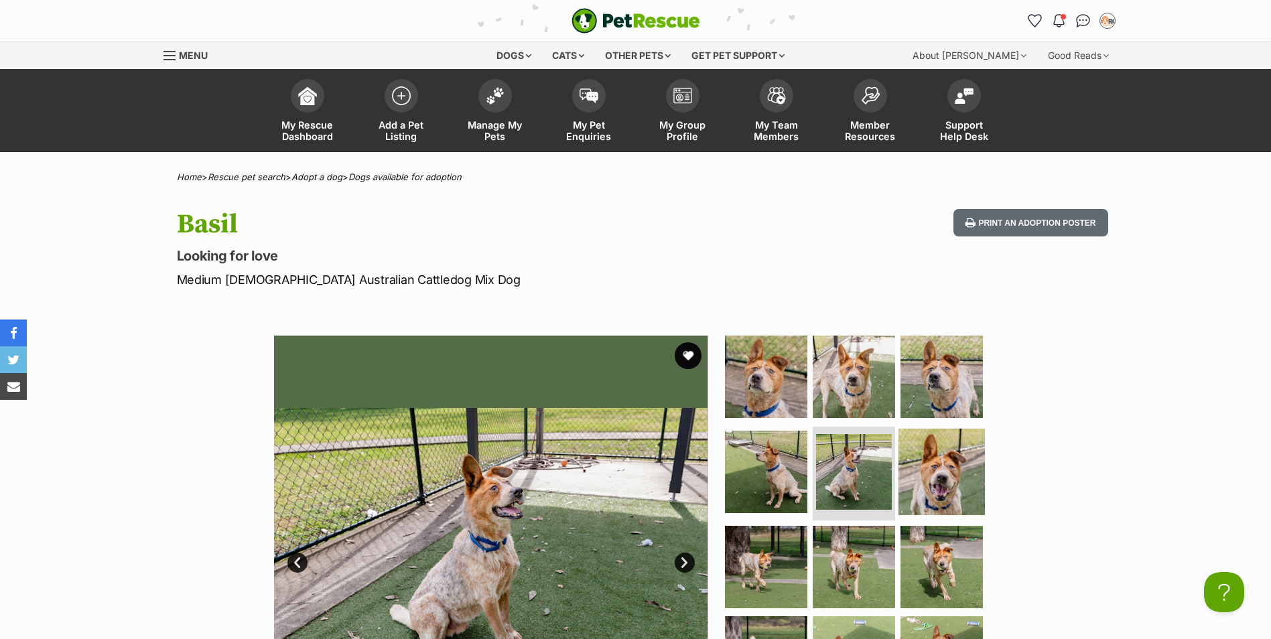
click at [957, 474] on img at bounding box center [941, 472] width 86 height 86
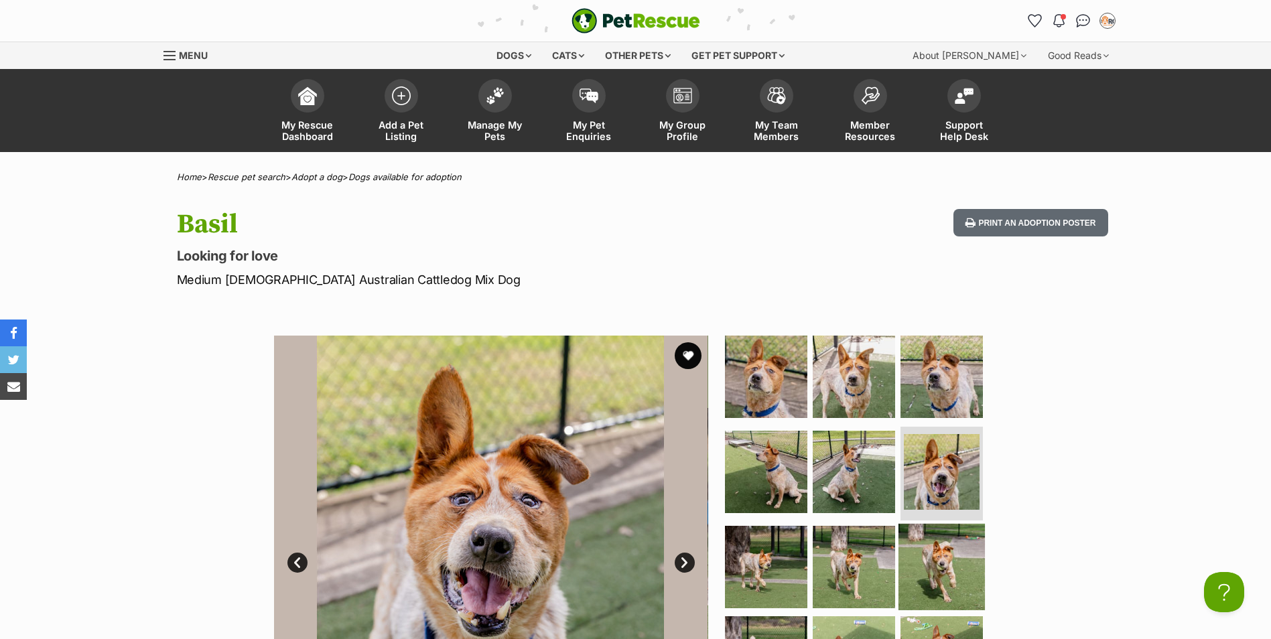
click at [943, 568] on img at bounding box center [941, 566] width 86 height 86
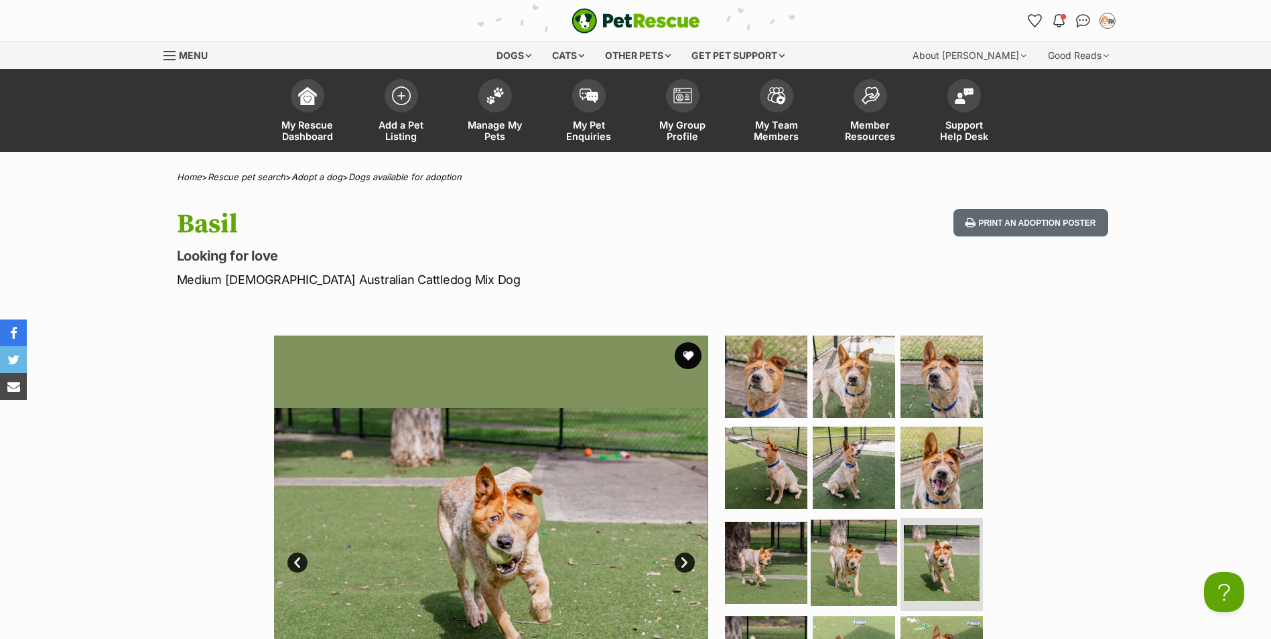
click at [864, 576] on img at bounding box center [854, 562] width 86 height 86
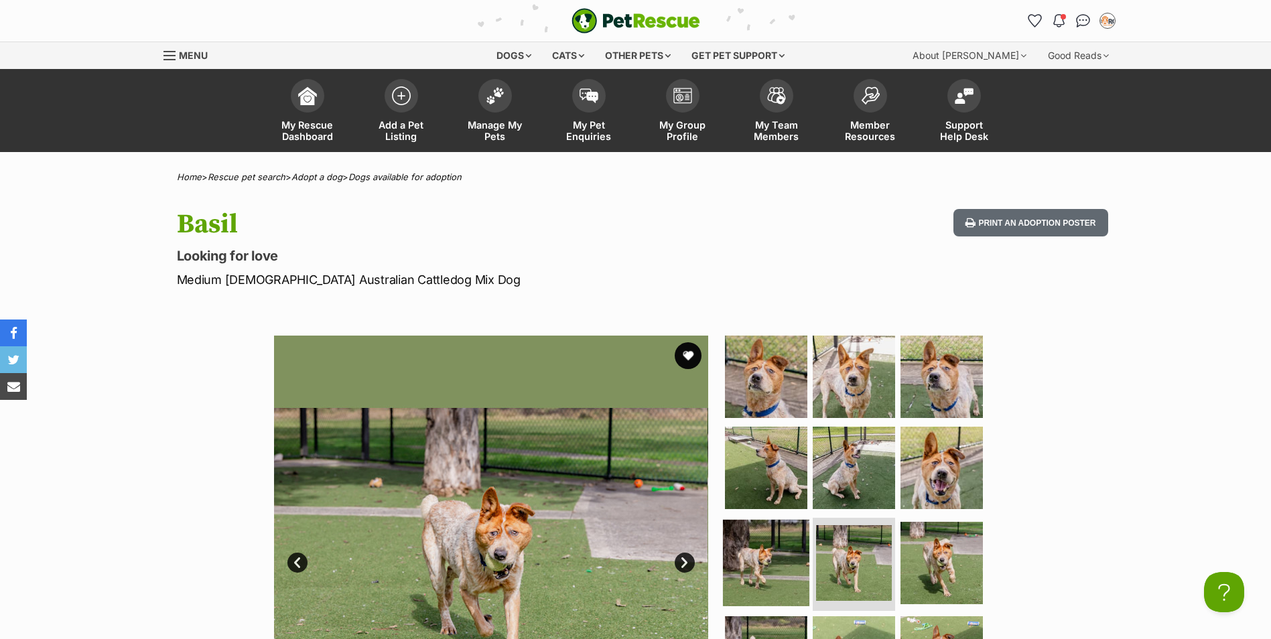
click at [762, 567] on img at bounding box center [766, 562] width 86 height 86
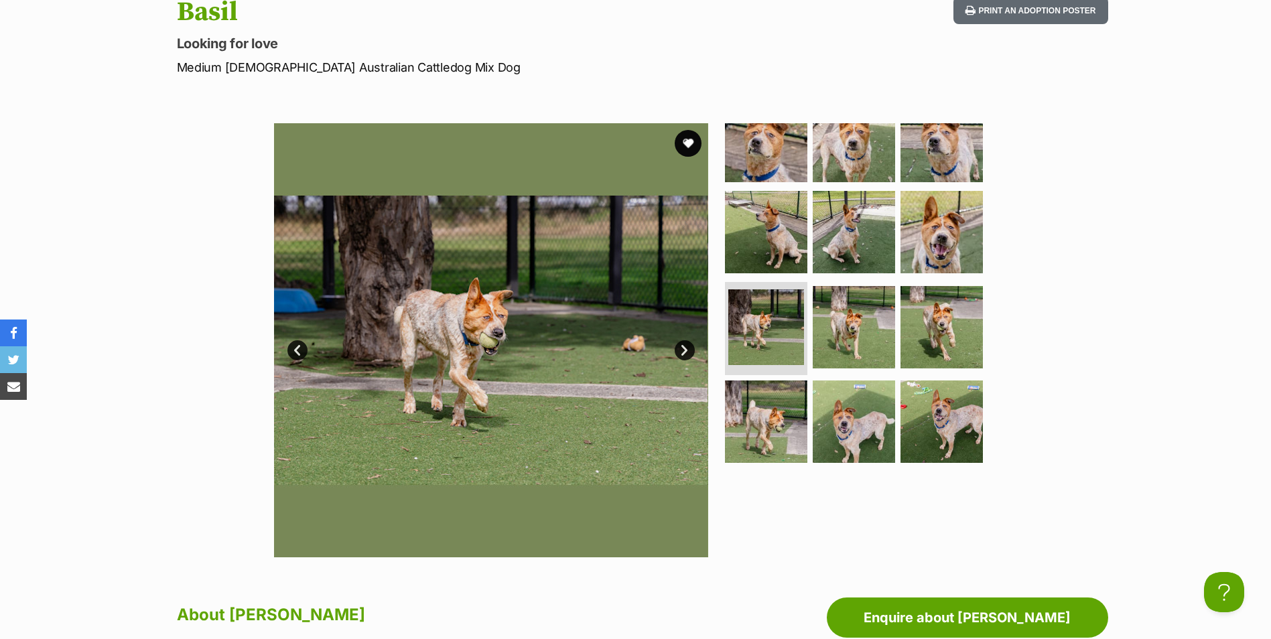
scroll to position [268, 0]
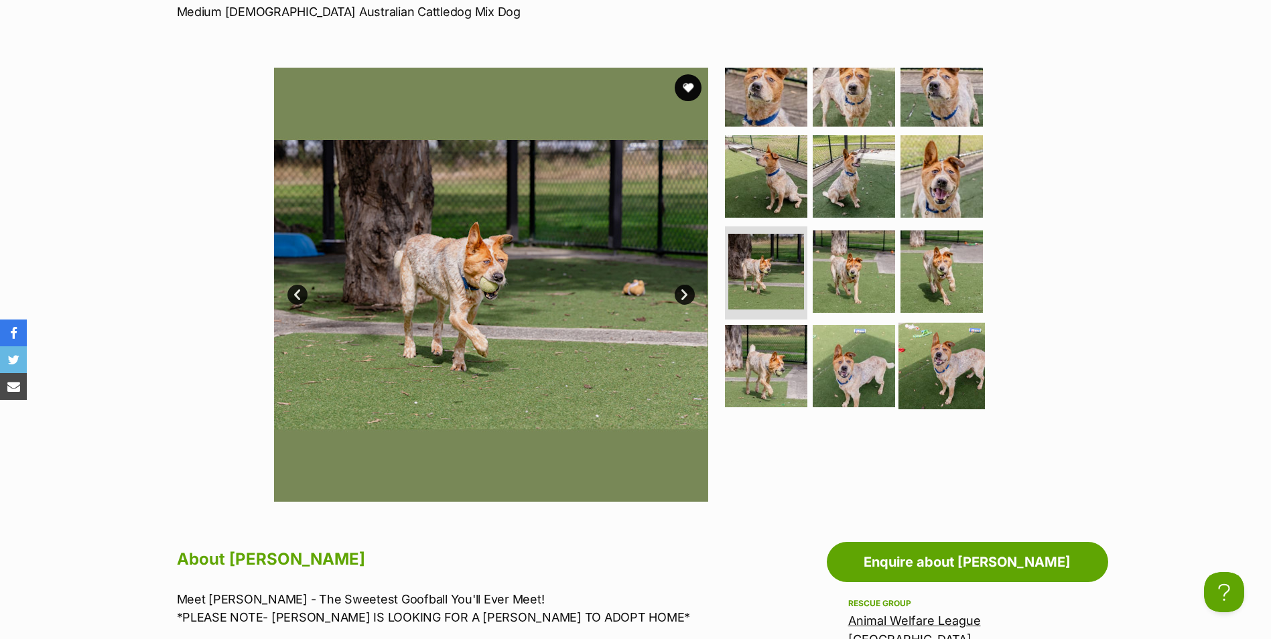
click at [945, 333] on img at bounding box center [941, 366] width 86 height 86
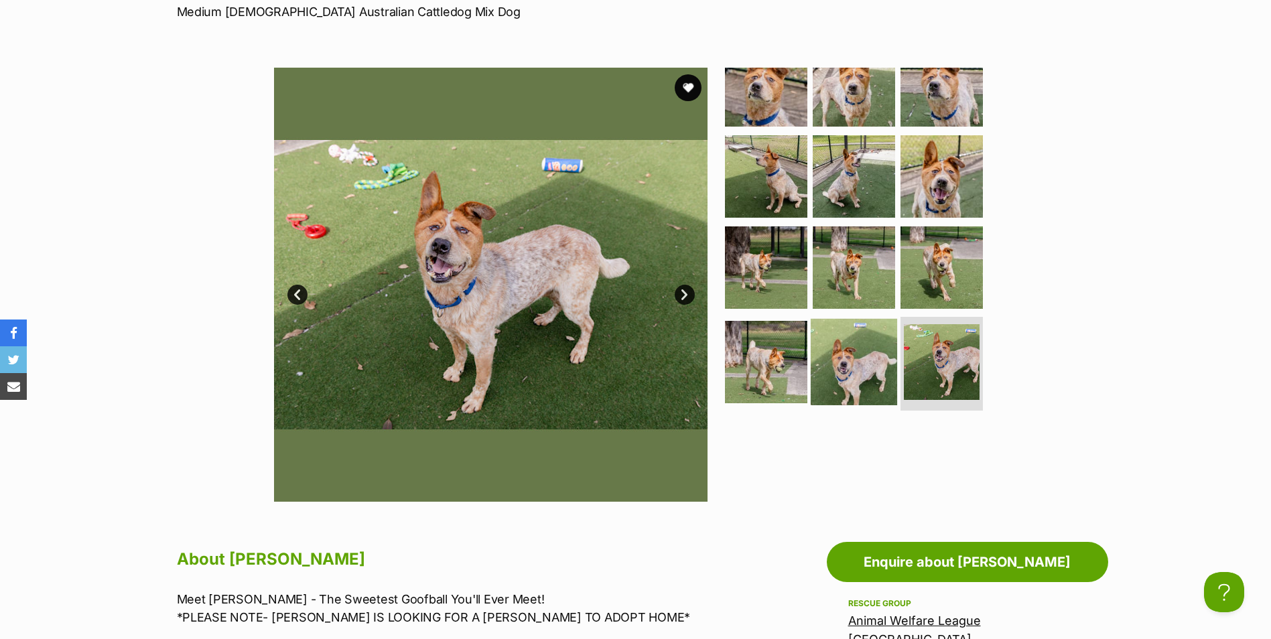
click at [848, 353] on img at bounding box center [854, 362] width 86 height 86
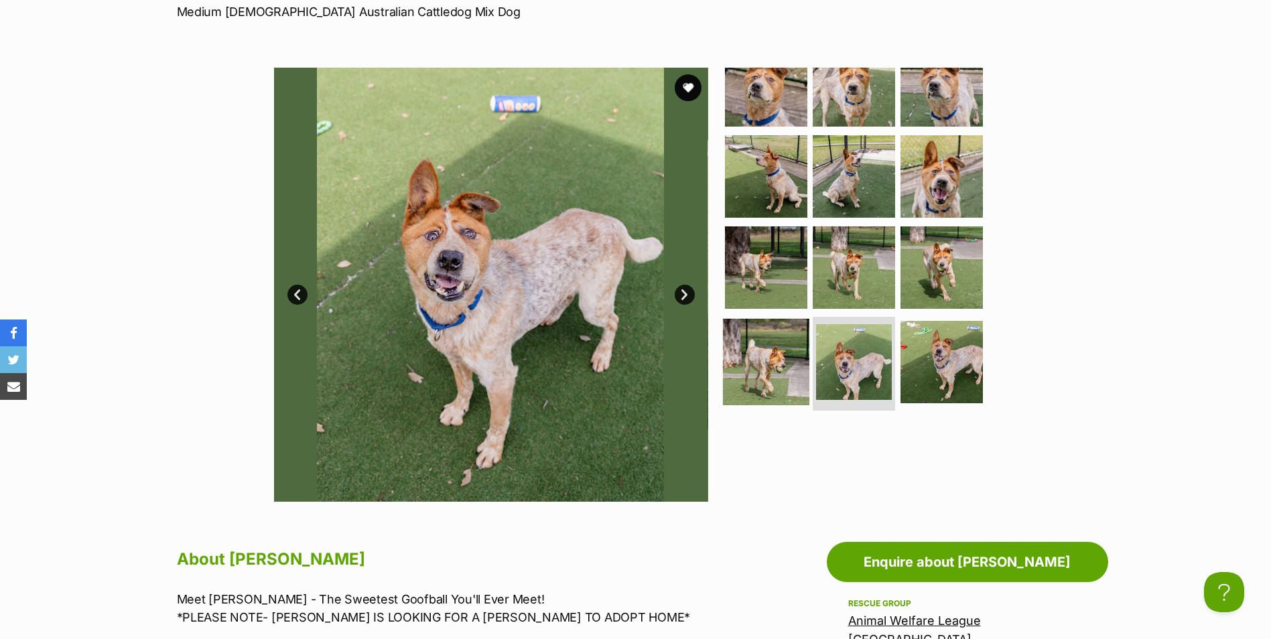
click at [772, 364] on img at bounding box center [766, 362] width 86 height 86
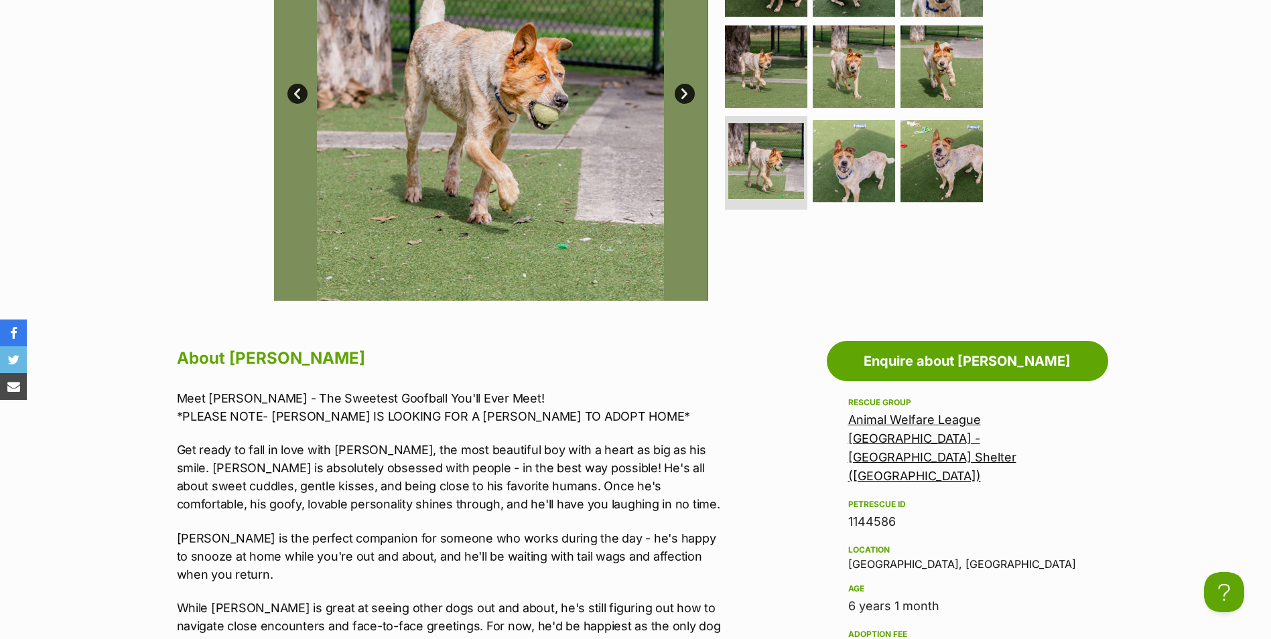
scroll to position [0, 0]
click at [1016, 424] on link "Animal Welfare League [GEOGRAPHIC_DATA] - [GEOGRAPHIC_DATA] Shelter ([GEOGRAPHI…" at bounding box center [932, 448] width 168 height 70
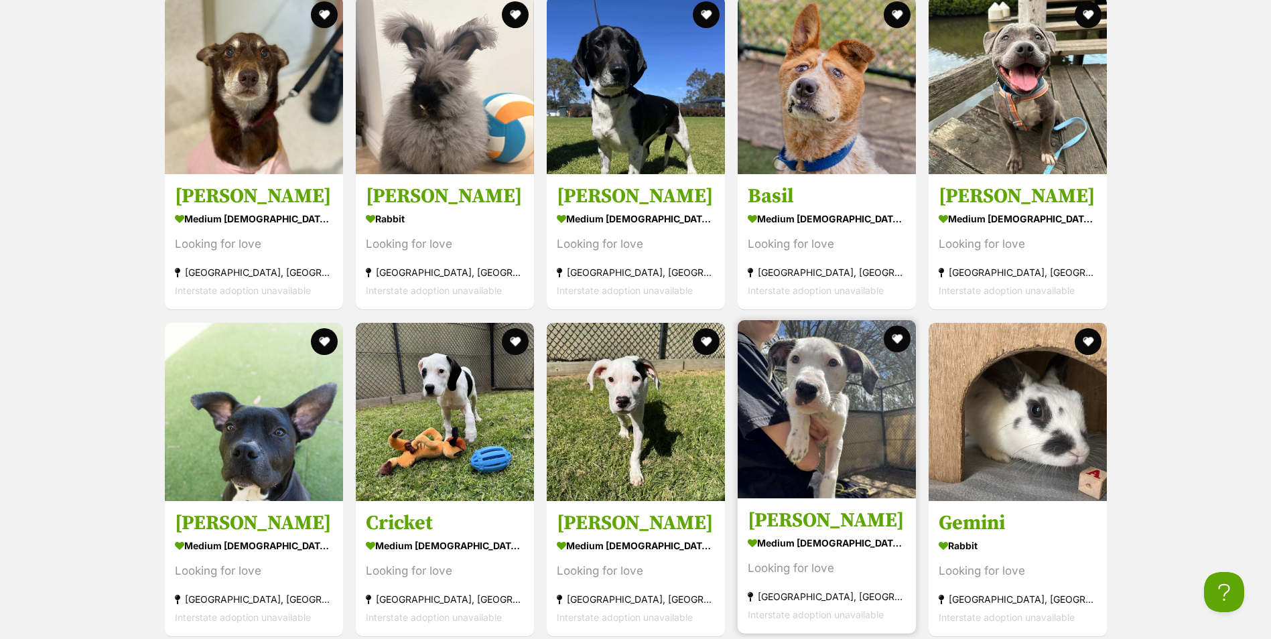
scroll to position [1809, 0]
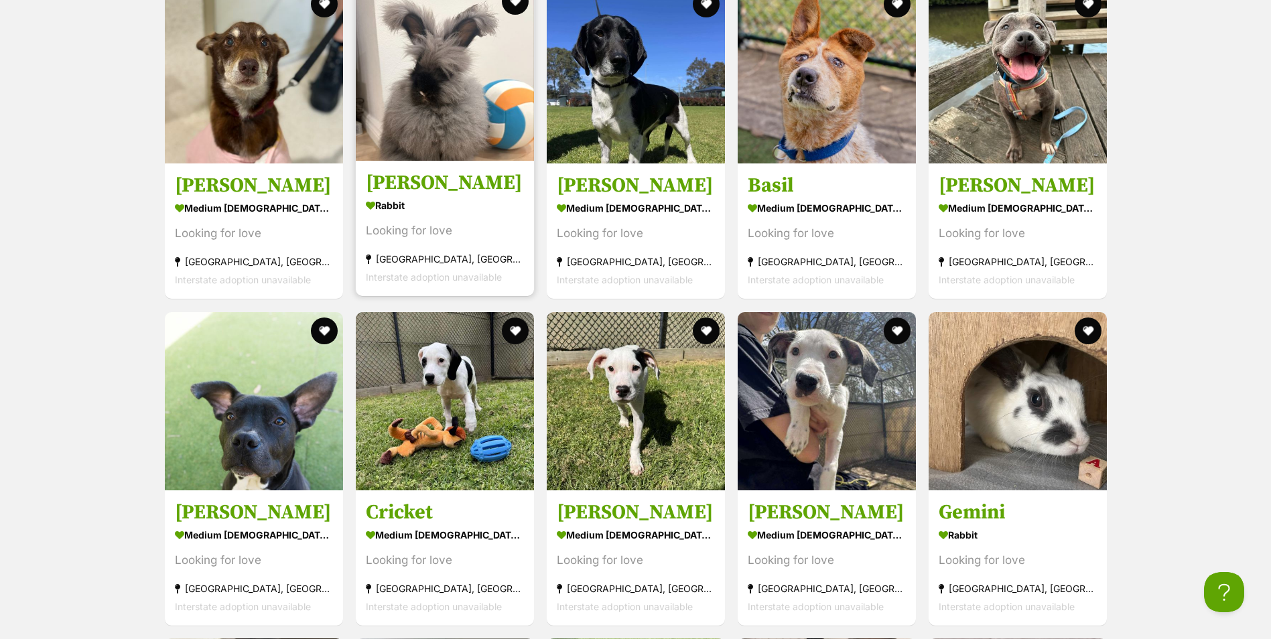
click at [433, 55] on img at bounding box center [445, 72] width 178 height 178
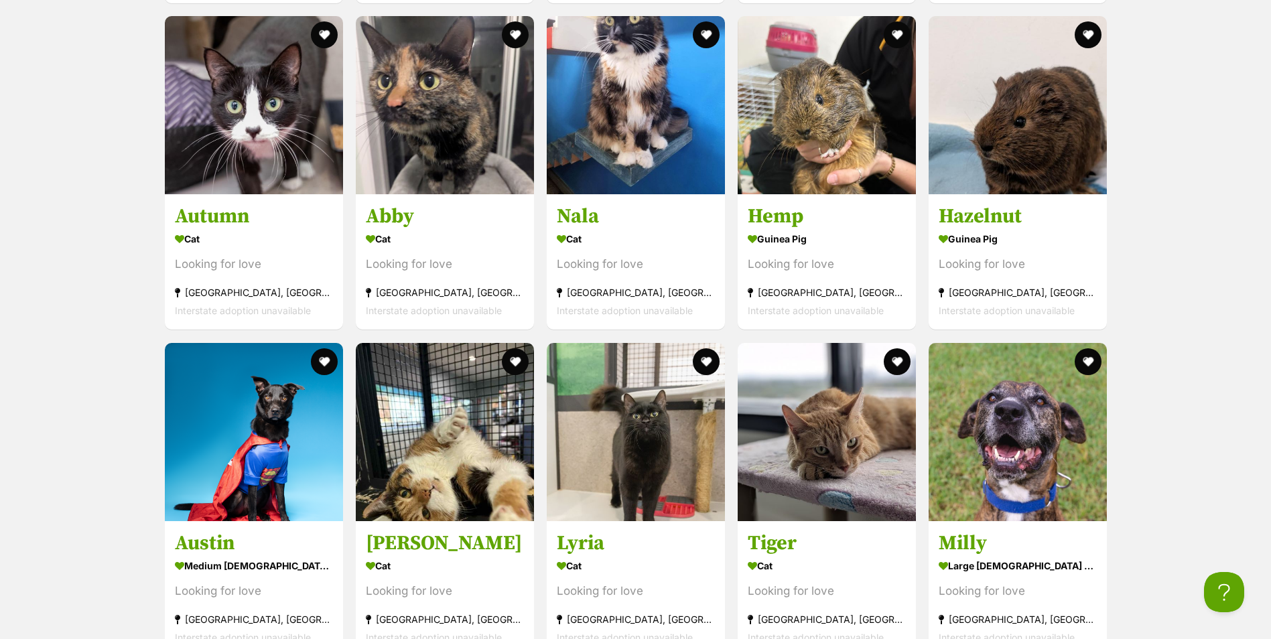
scroll to position [4489, 0]
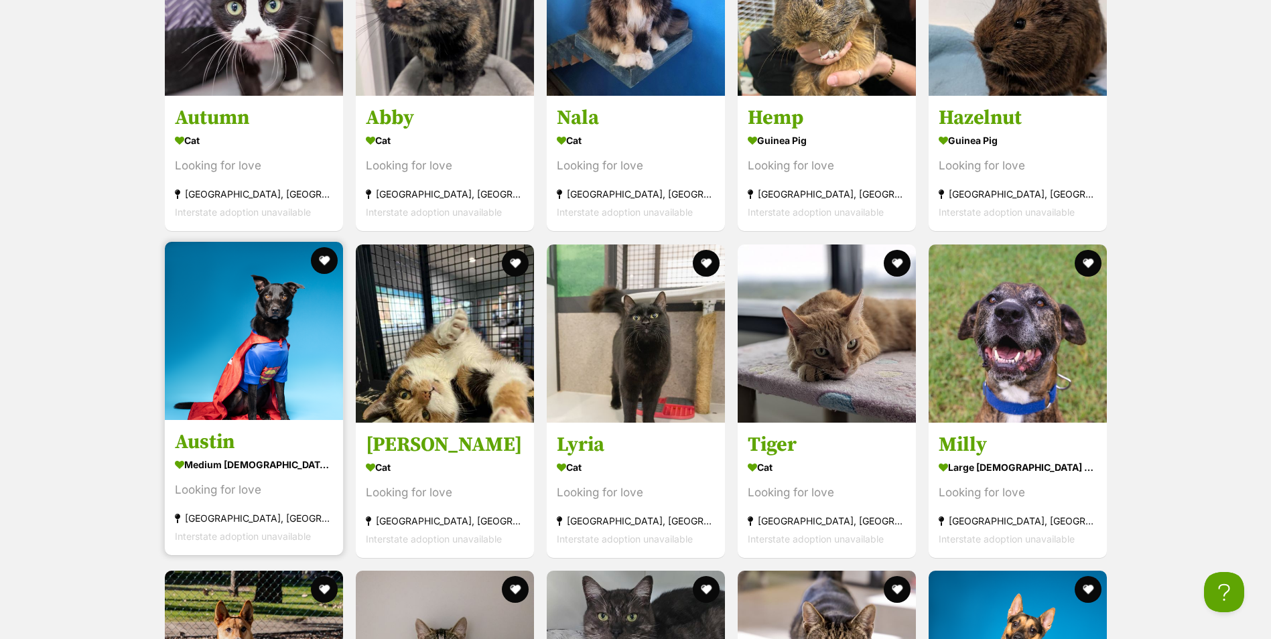
click at [224, 429] on h3 "Austin" at bounding box center [254, 441] width 158 height 25
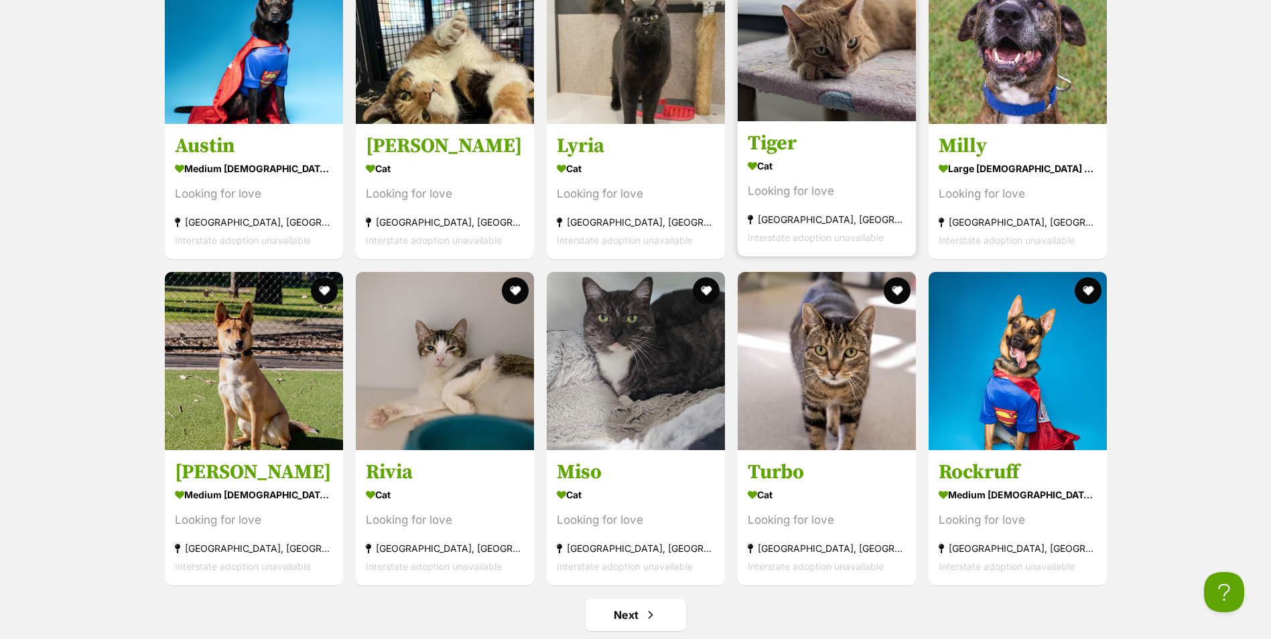
scroll to position [4824, 0]
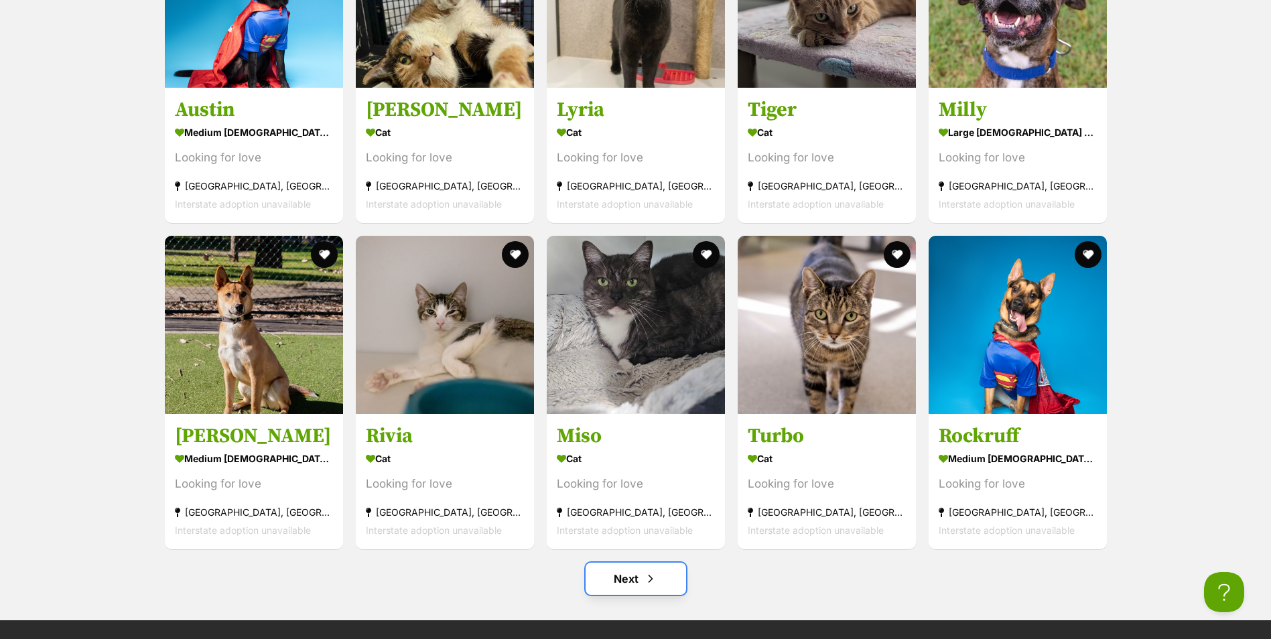
click at [630, 563] on link "Next" at bounding box center [636, 579] width 100 height 32
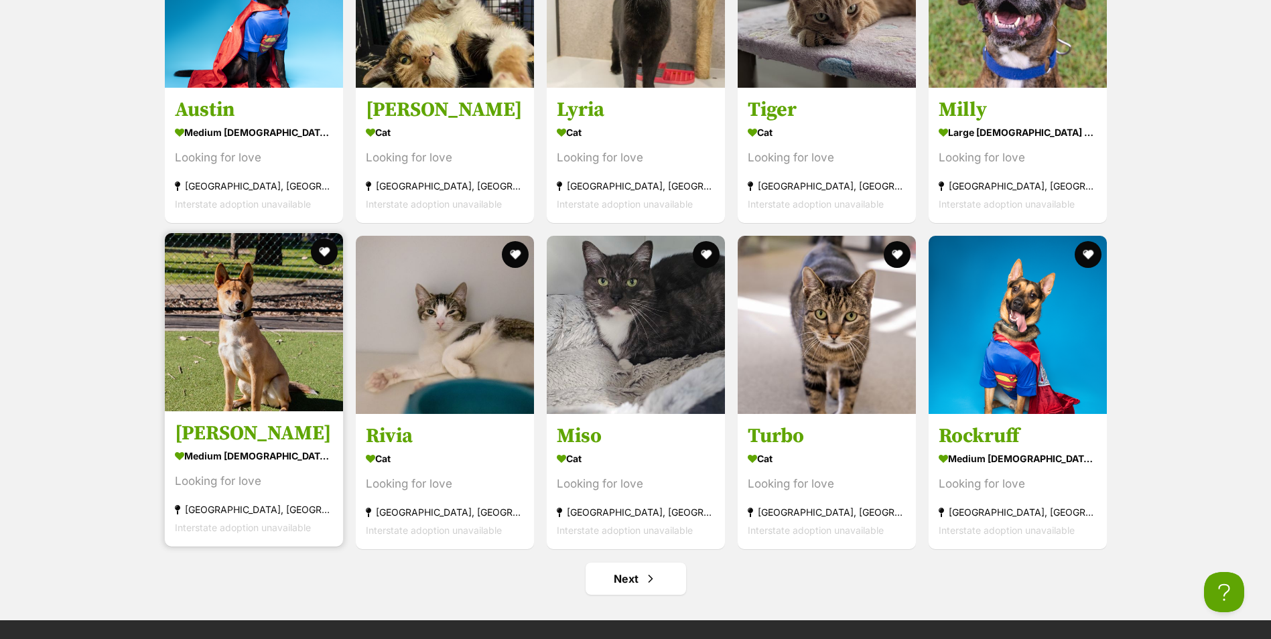
click at [272, 446] on section "medium male Dog Looking for love Kemps Creek, NSW Interstate adoption unavailab…" at bounding box center [254, 491] width 158 height 90
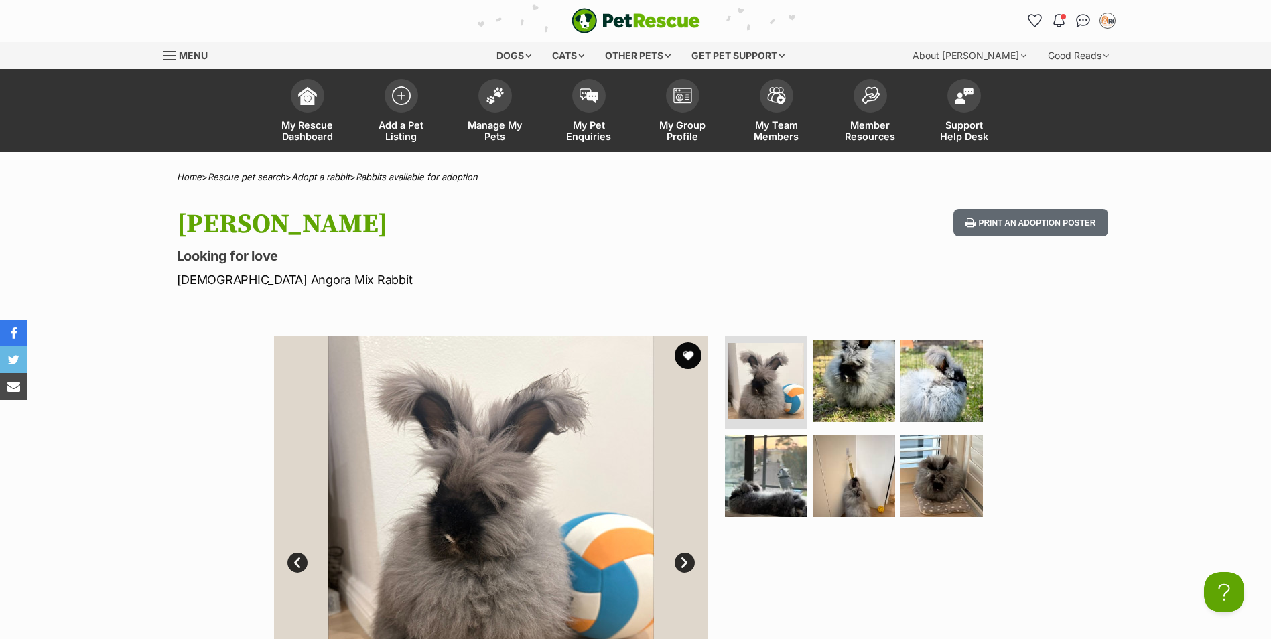
click at [698, 563] on img at bounding box center [491, 553] width 434 height 434
click at [682, 548] on img at bounding box center [491, 553] width 434 height 434
click at [682, 563] on link "Next" at bounding box center [685, 563] width 20 height 20
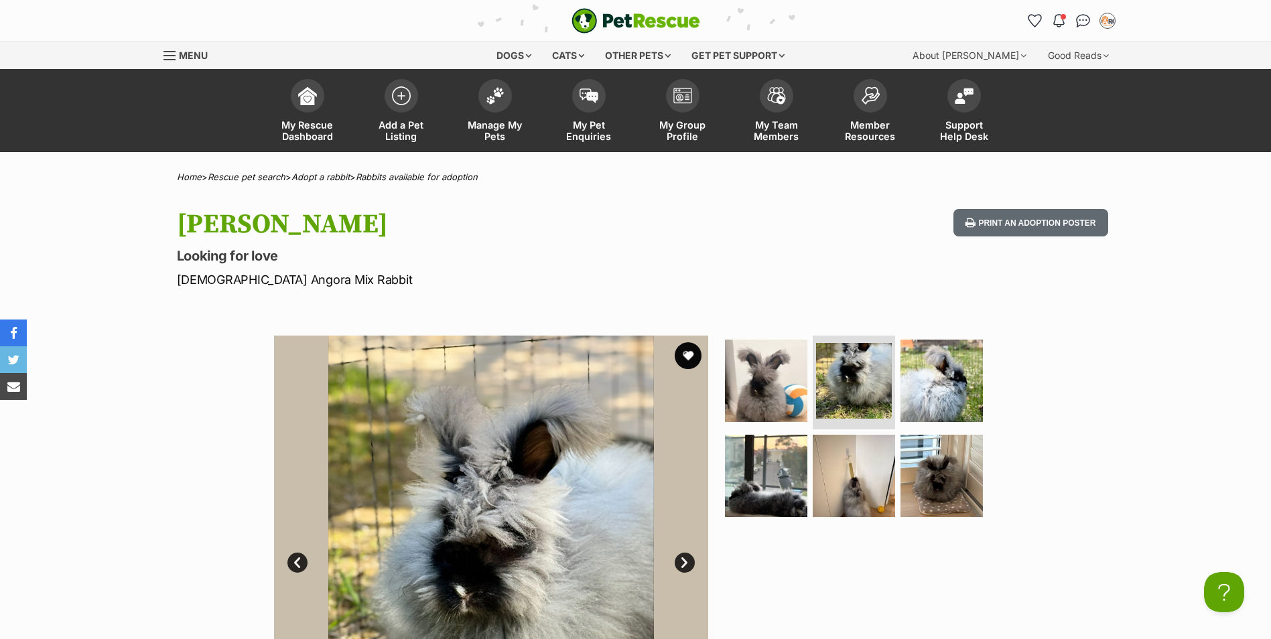
click at [683, 565] on link "Next" at bounding box center [685, 563] width 20 height 20
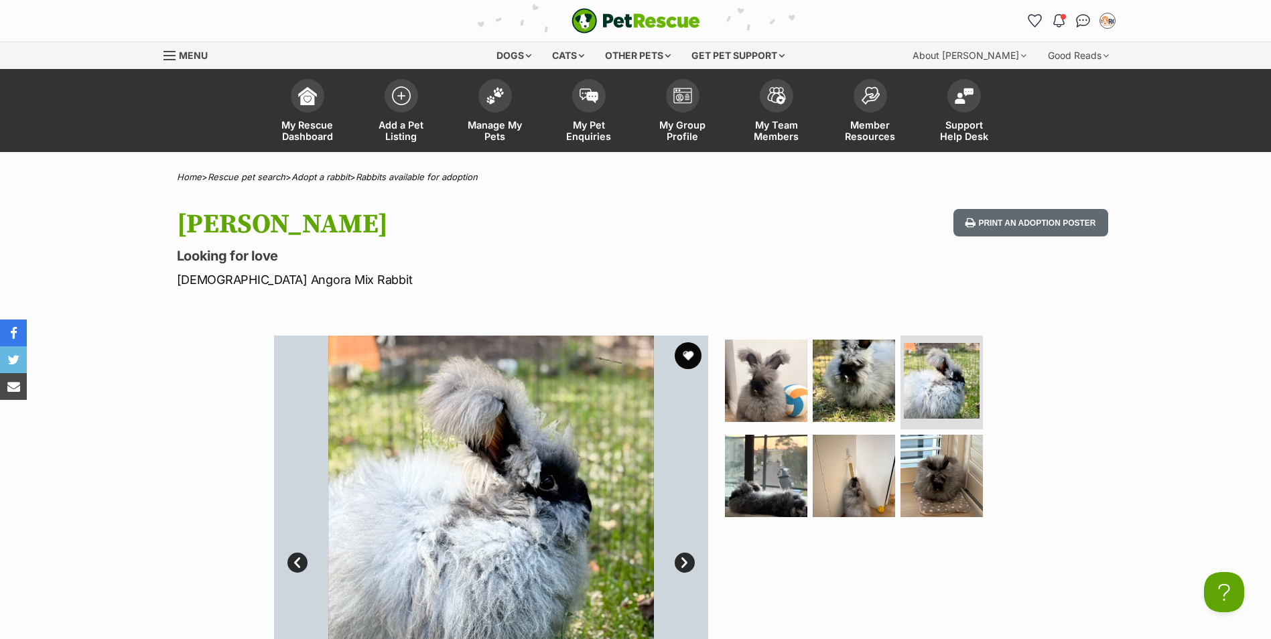
click at [683, 565] on link "Next" at bounding box center [685, 563] width 20 height 20
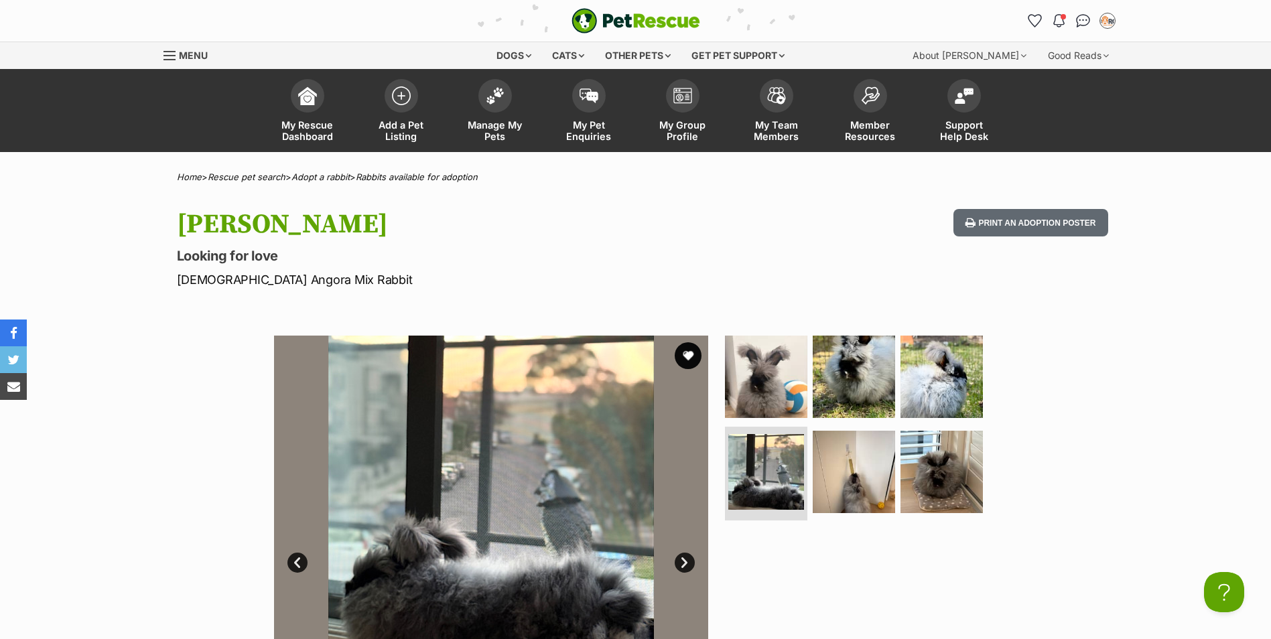
click at [683, 565] on link "Next" at bounding box center [685, 563] width 20 height 20
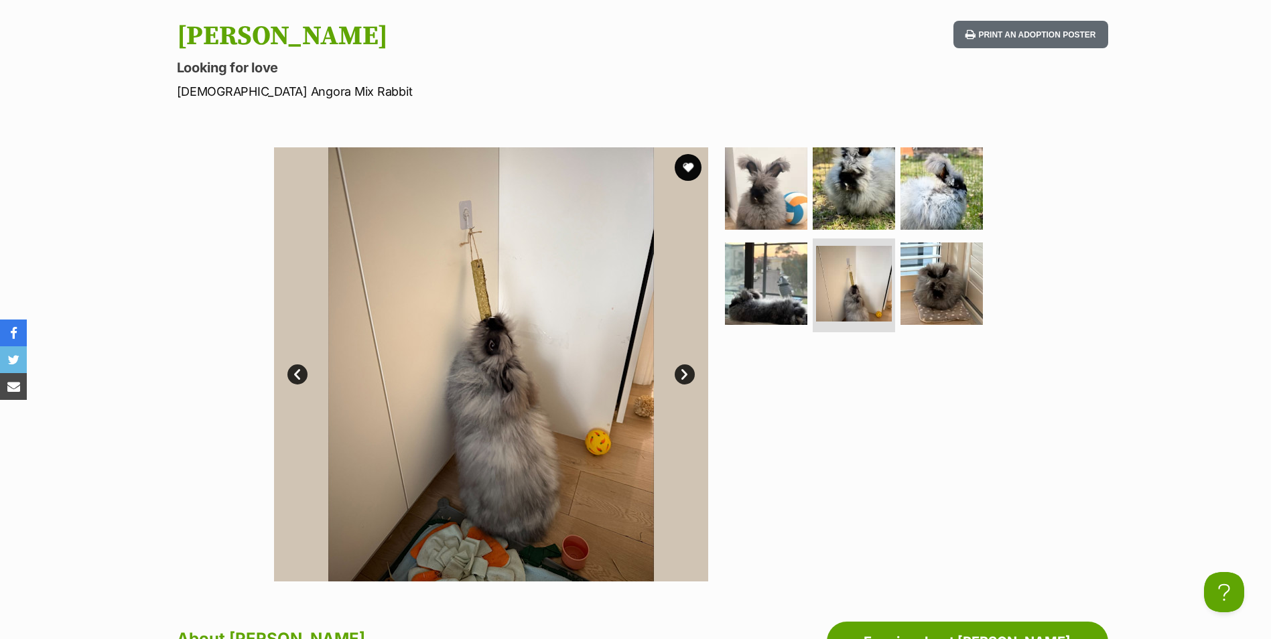
scroll to position [201, 0]
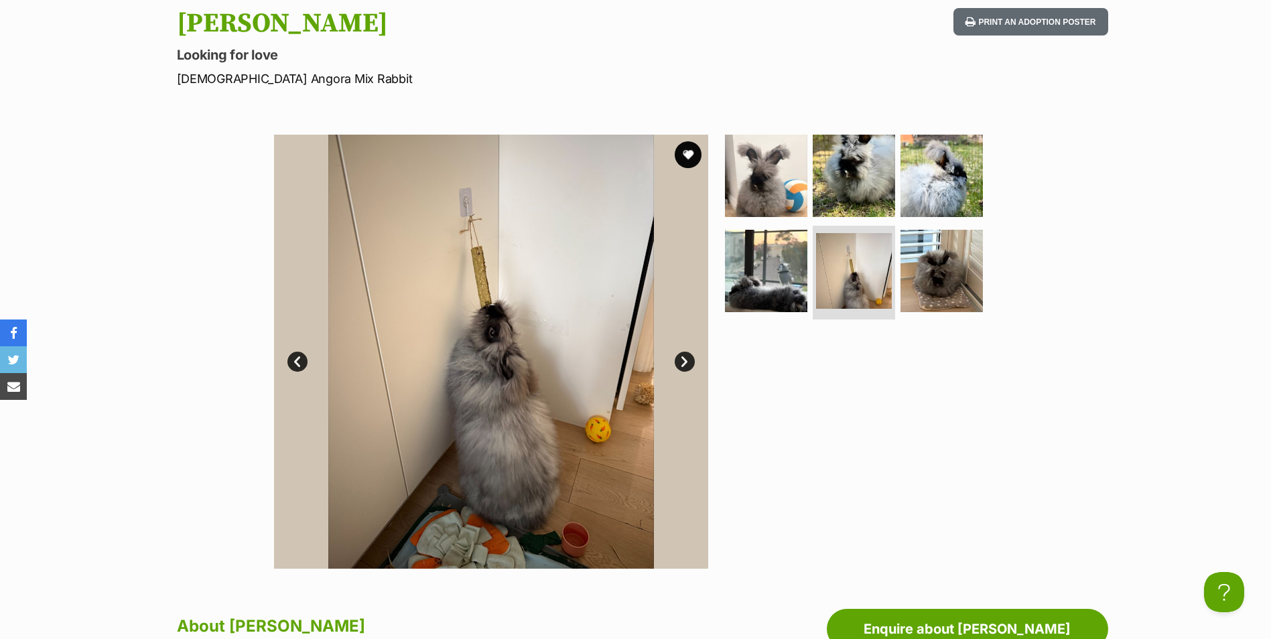
click at [689, 358] on link "Next" at bounding box center [685, 362] width 20 height 20
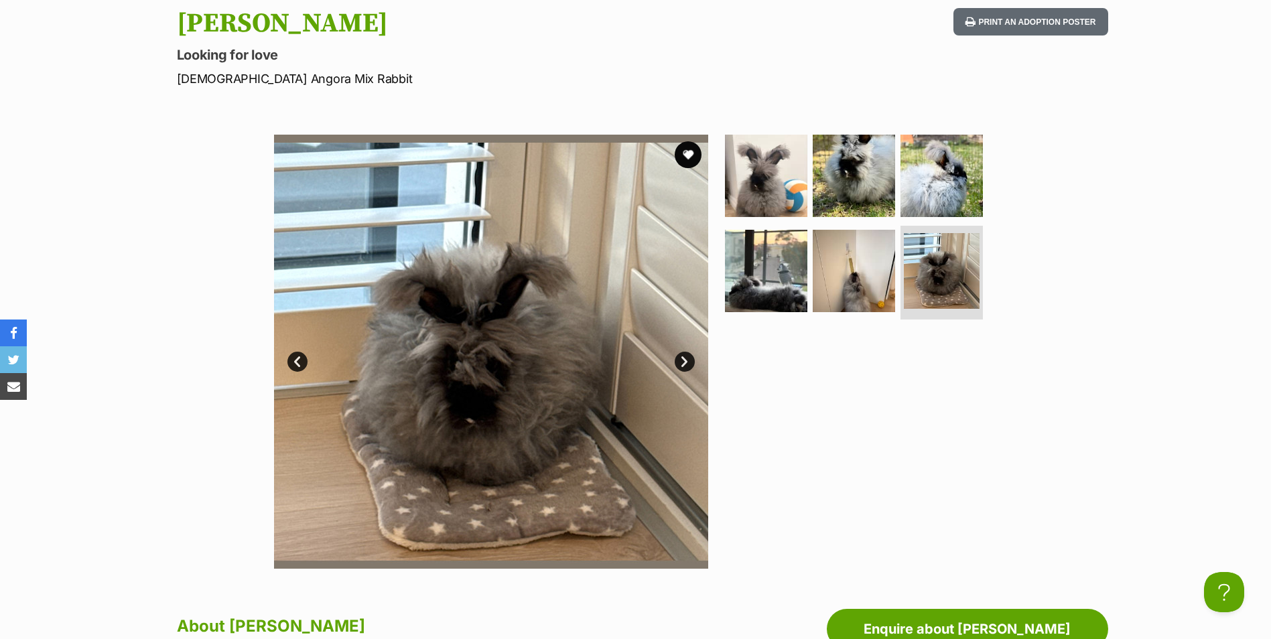
click at [689, 358] on link "Next" at bounding box center [685, 362] width 20 height 20
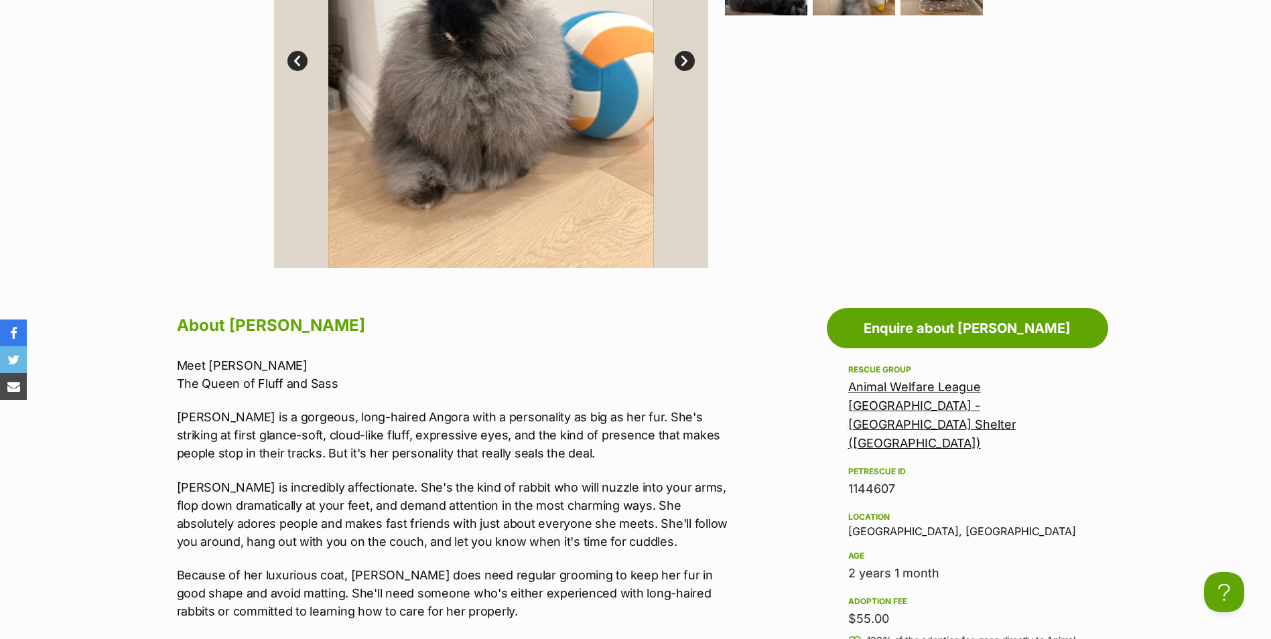
scroll to position [670, 0]
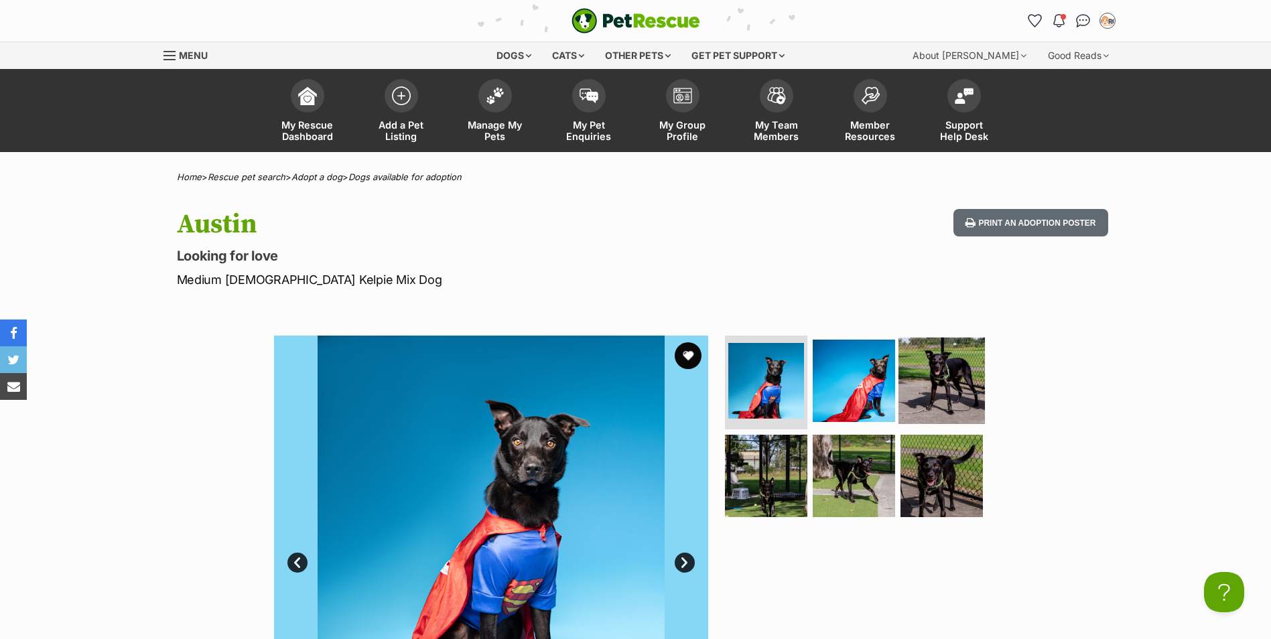
click at [968, 394] on img at bounding box center [941, 381] width 86 height 86
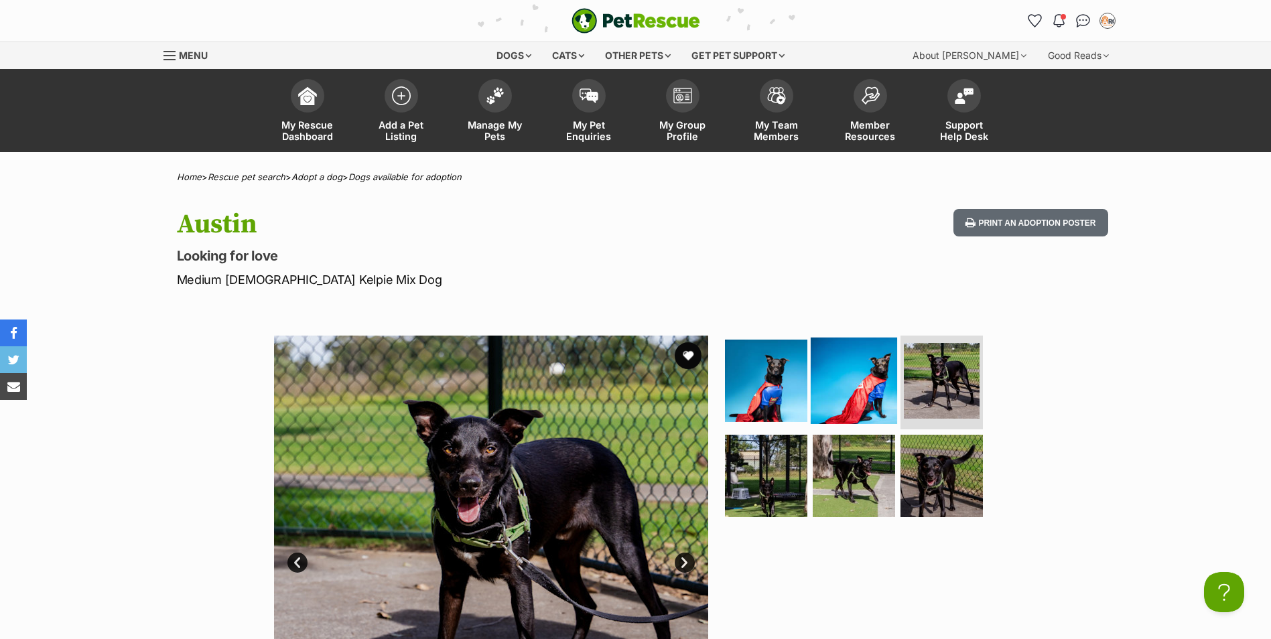
click at [883, 390] on img at bounding box center [854, 381] width 86 height 86
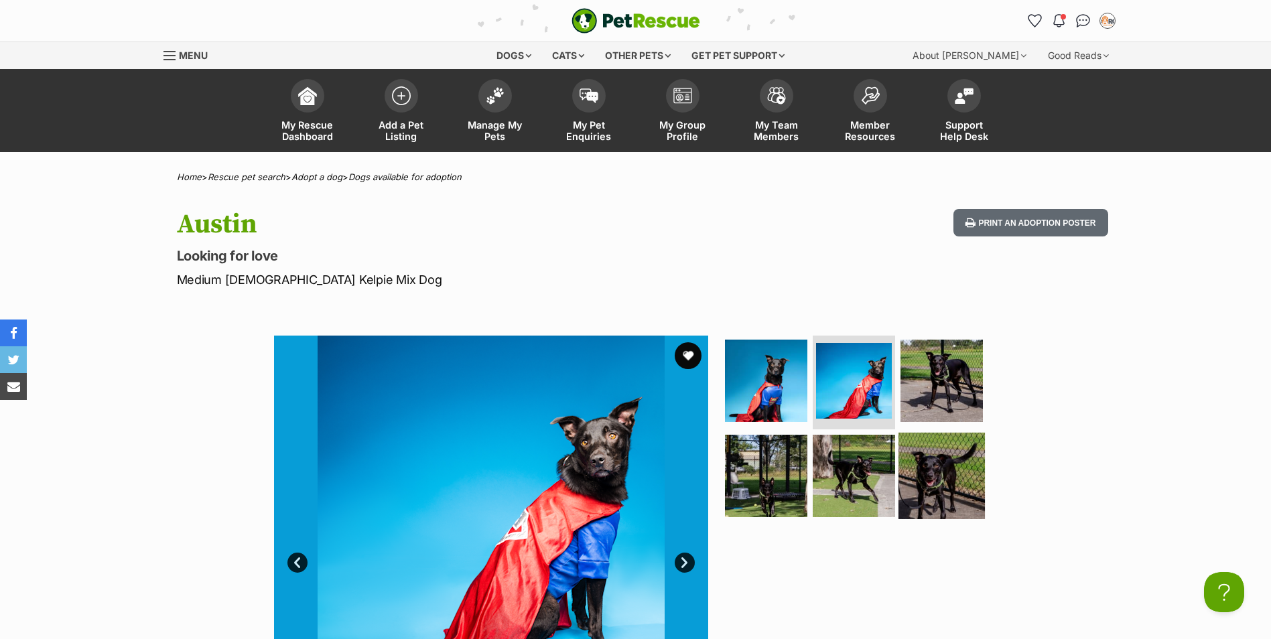
click at [943, 505] on img at bounding box center [941, 476] width 86 height 86
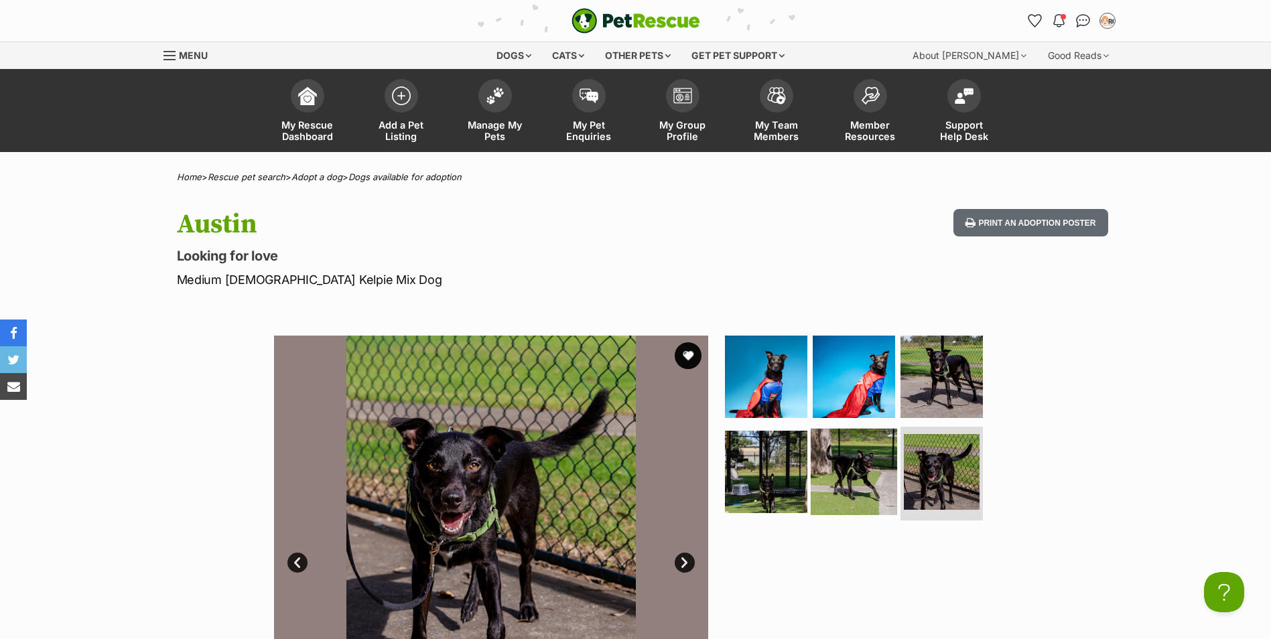
click at [848, 482] on img at bounding box center [854, 472] width 86 height 86
click at [761, 464] on img at bounding box center [766, 472] width 86 height 86
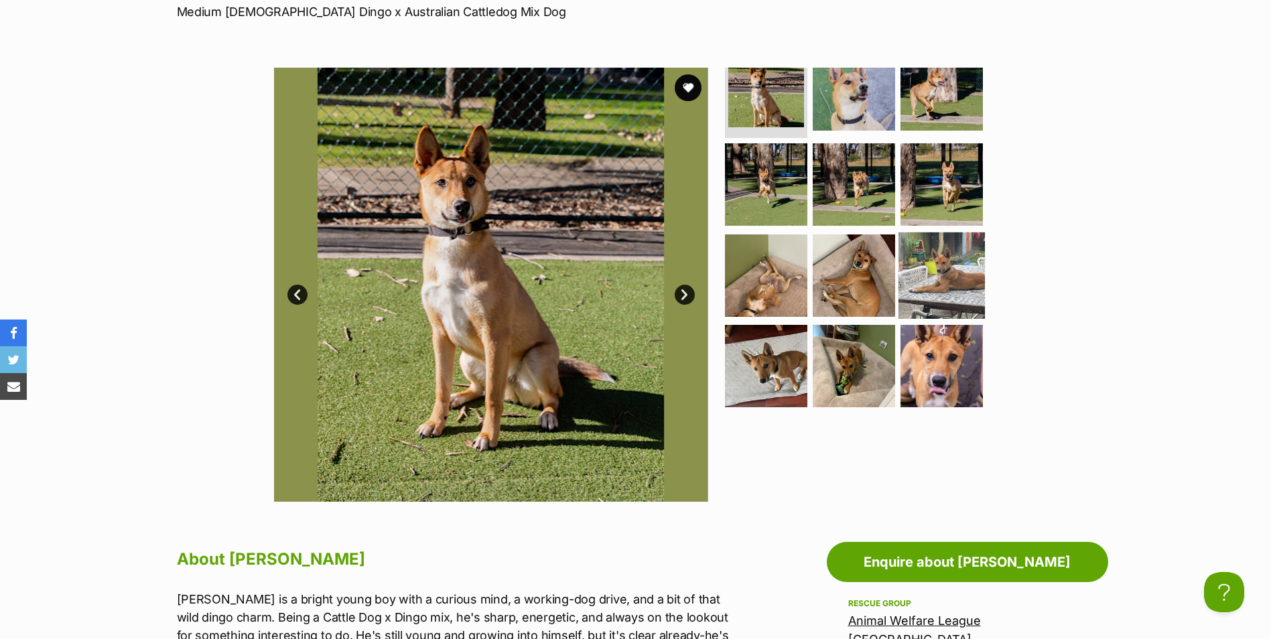
click at [947, 267] on img at bounding box center [941, 275] width 86 height 86
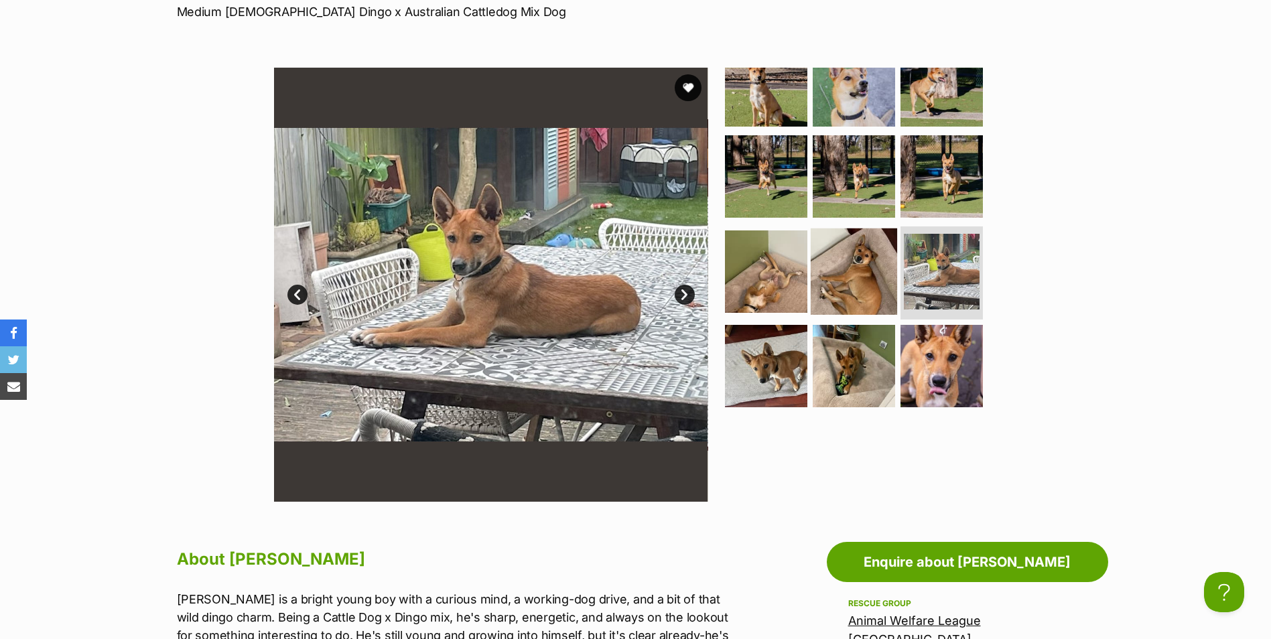
click at [835, 261] on img at bounding box center [854, 271] width 86 height 86
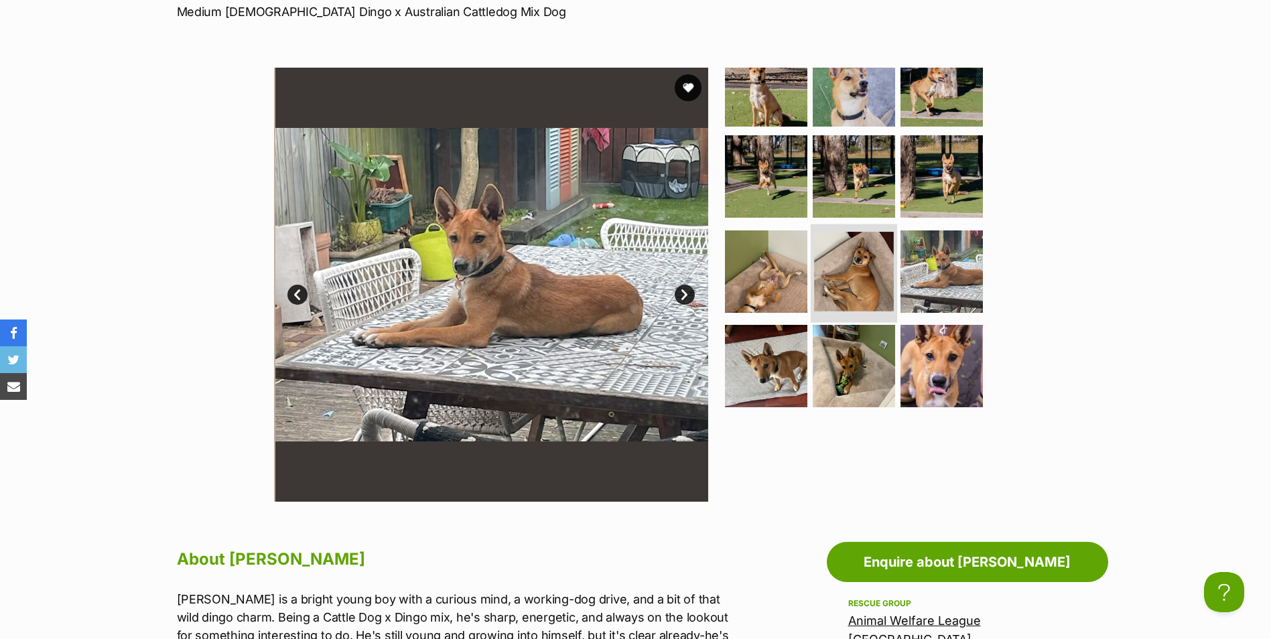
scroll to position [28, 0]
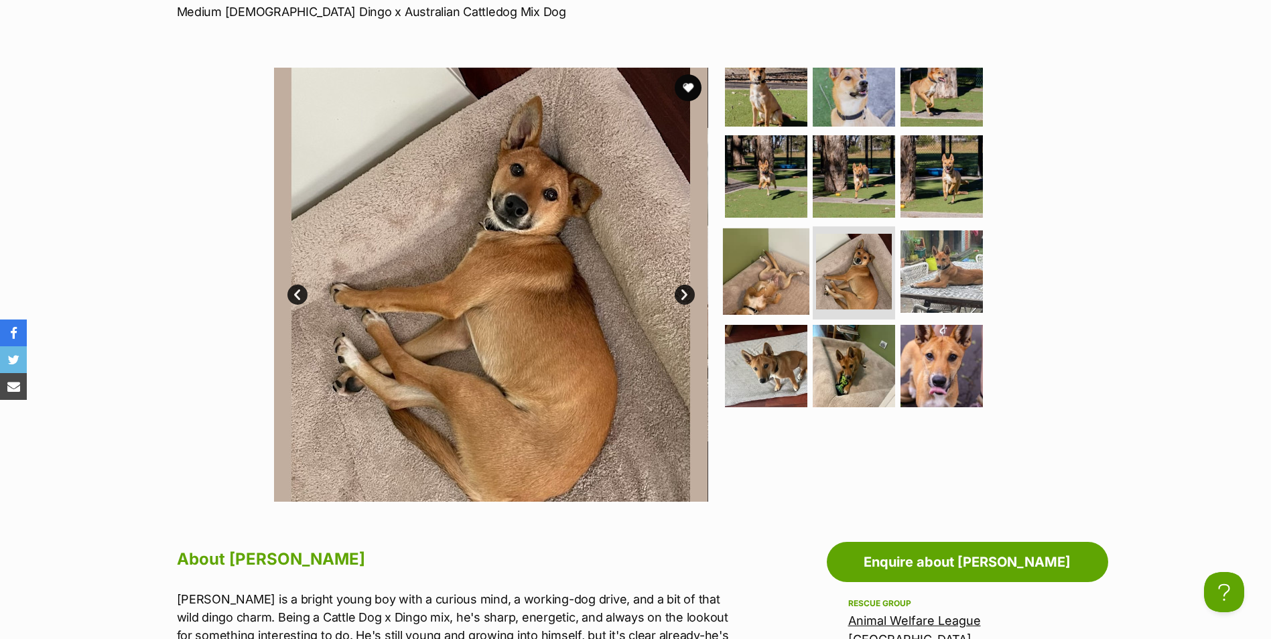
click at [757, 271] on img at bounding box center [766, 271] width 86 height 86
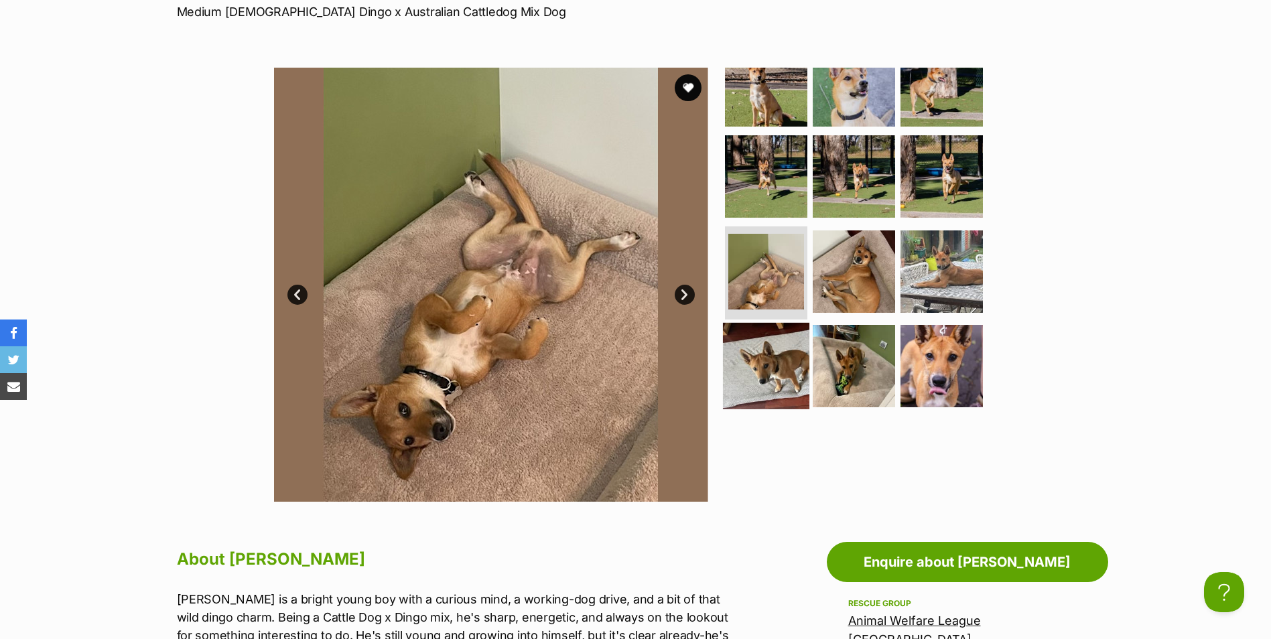
click at [750, 335] on img at bounding box center [766, 366] width 86 height 86
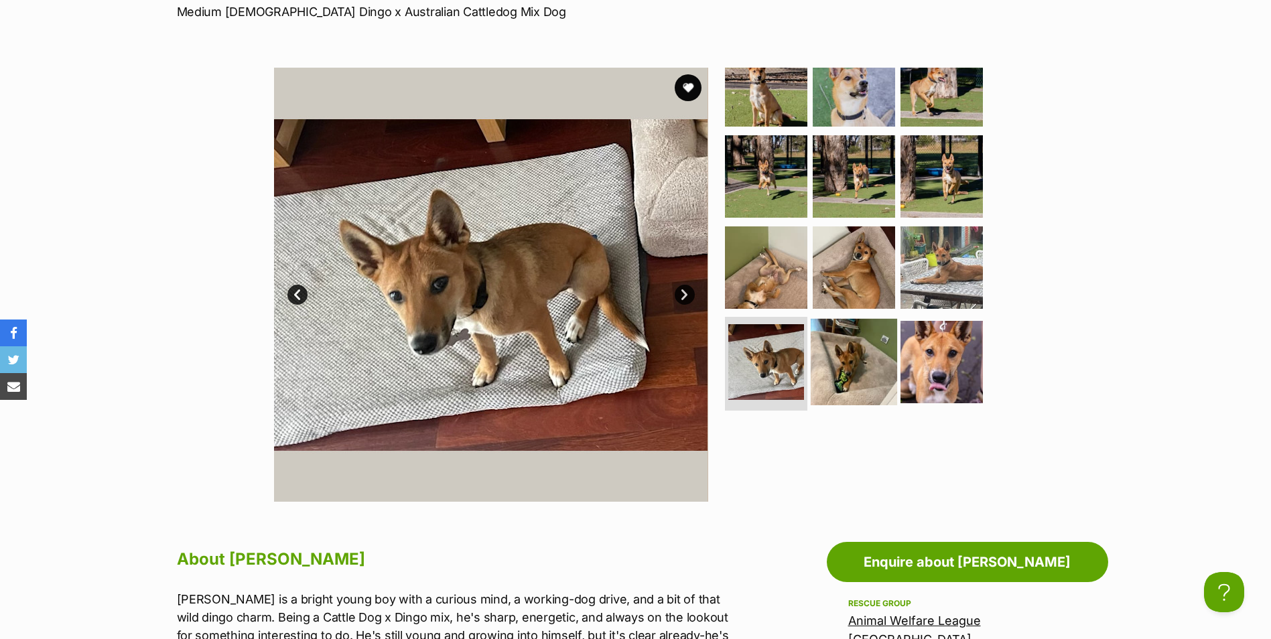
click at [880, 356] on img at bounding box center [854, 362] width 86 height 86
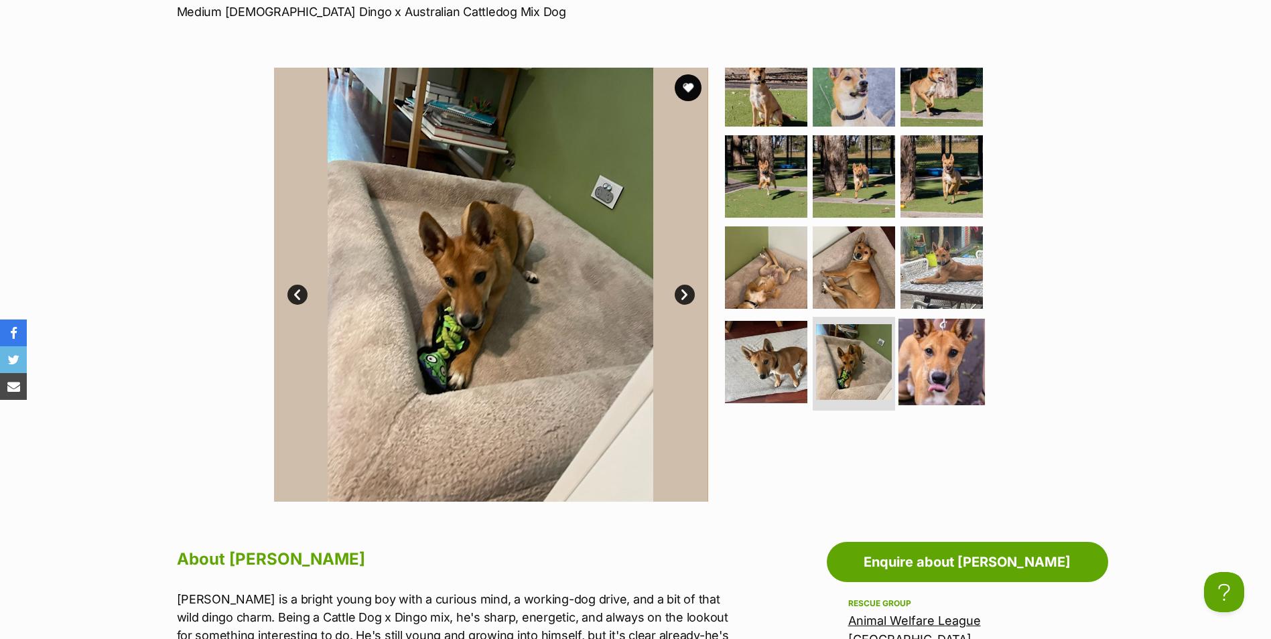
click at [958, 356] on img at bounding box center [941, 362] width 86 height 86
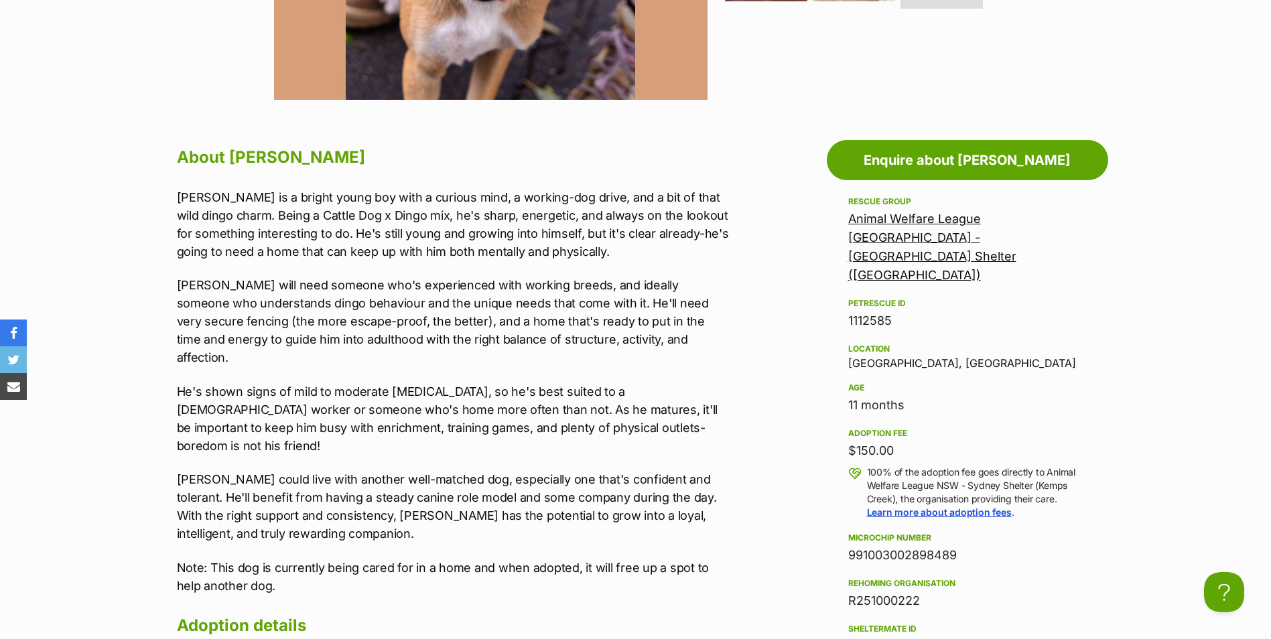
scroll to position [0, 0]
